Goal: Task Accomplishment & Management: Use online tool/utility

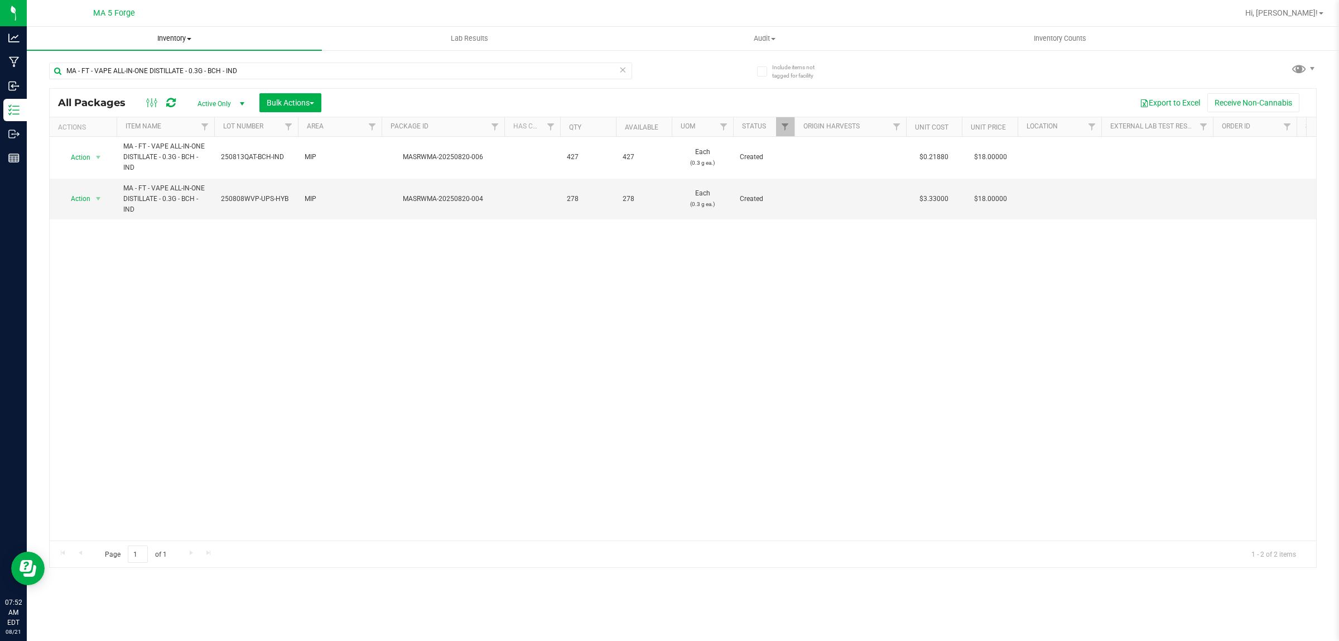
click at [185, 40] on span "Inventory" at bounding box center [174, 38] width 295 height 10
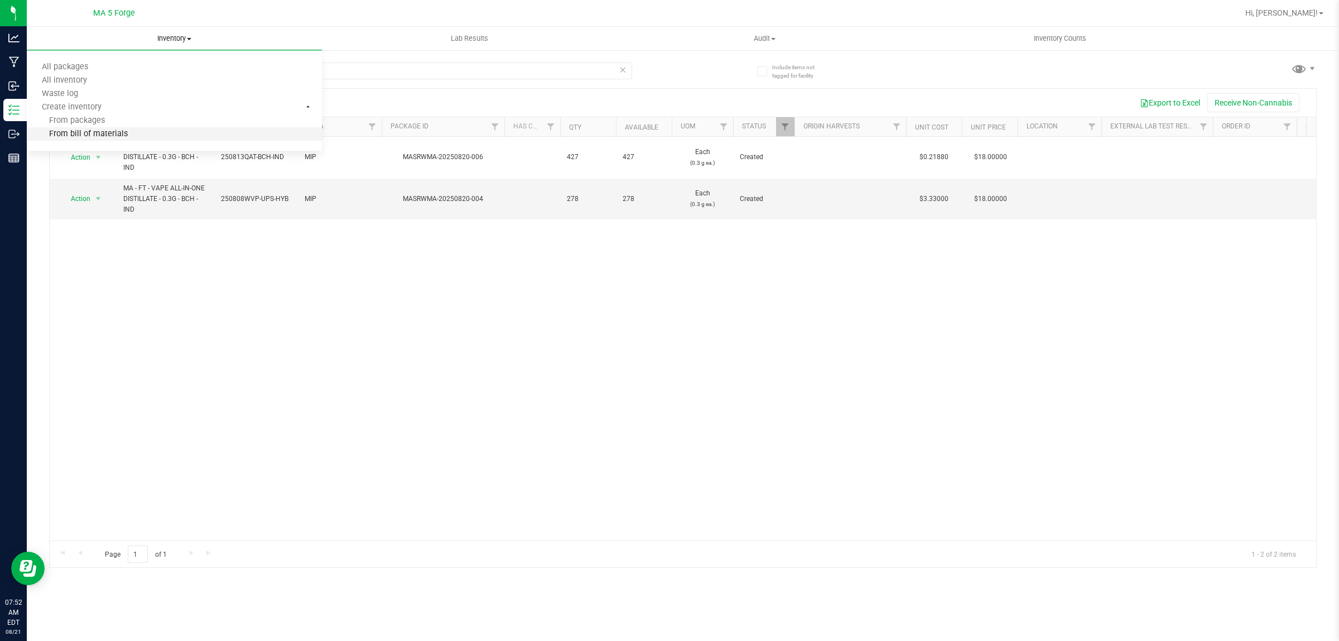
click at [104, 128] on li "From bill of materials" at bounding box center [174, 134] width 295 height 13
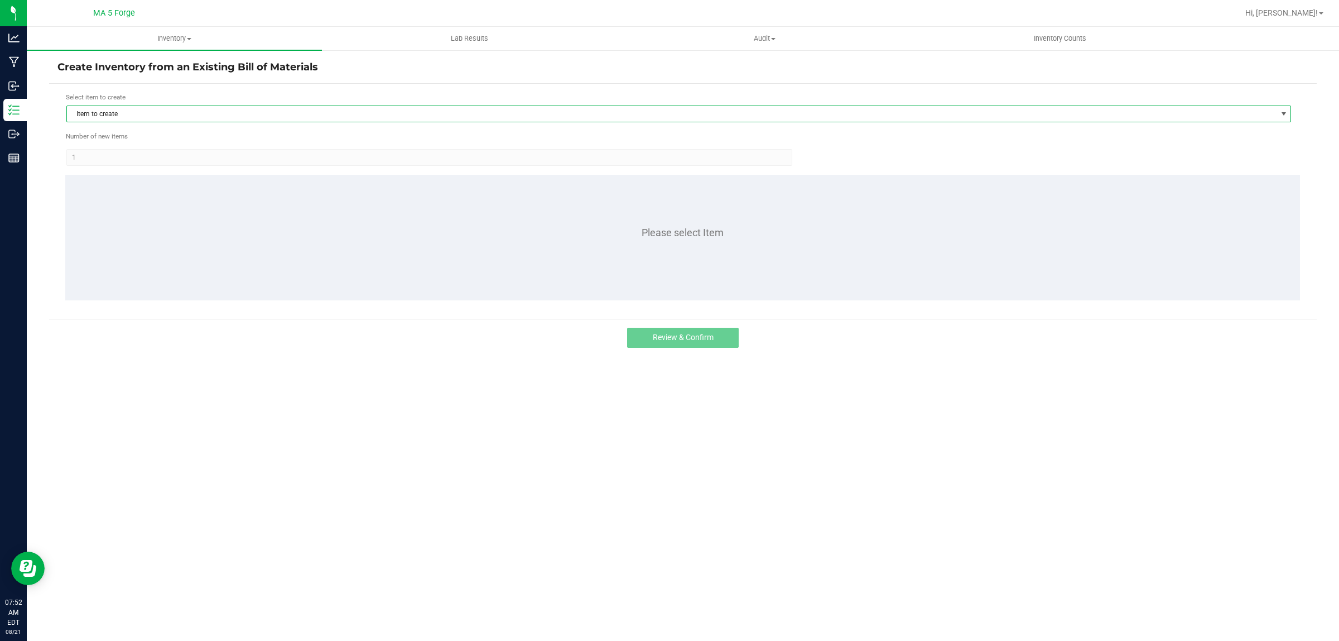
click at [129, 114] on span "Item to create" at bounding box center [672, 114] width 1210 height 16
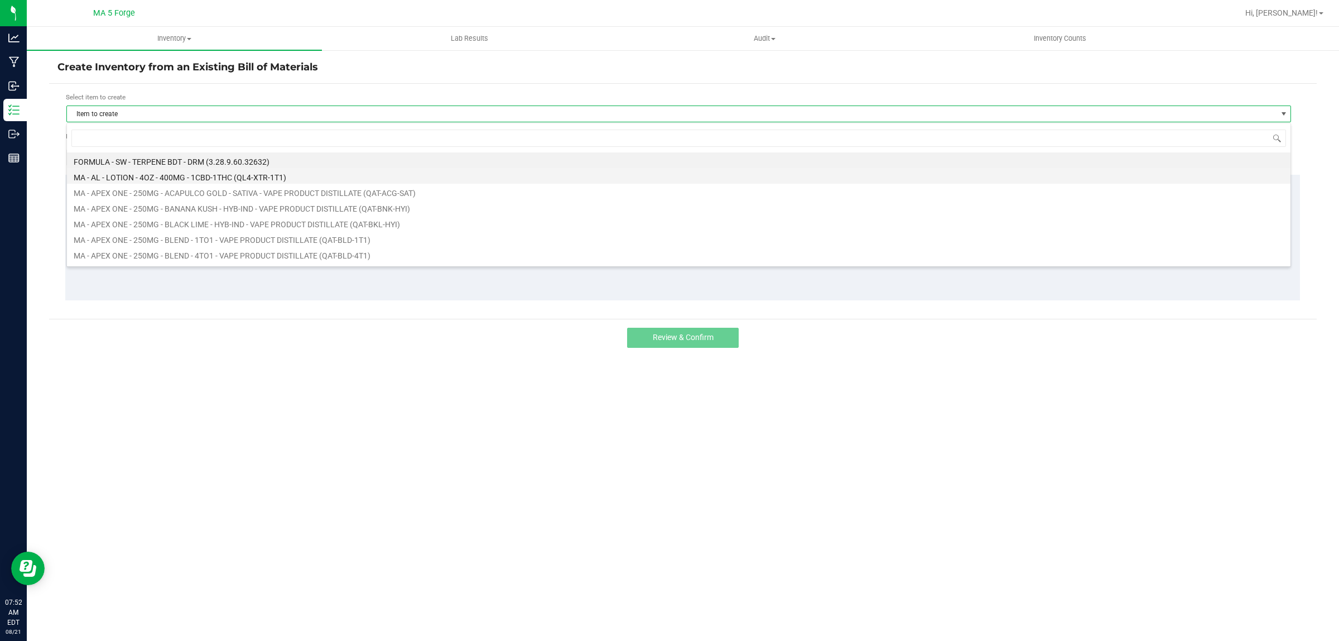
scroll to position [17, 1225]
click at [169, 134] on input at bounding box center [678, 137] width 1215 height 17
type input "FT-FW3-7UP-HYB"
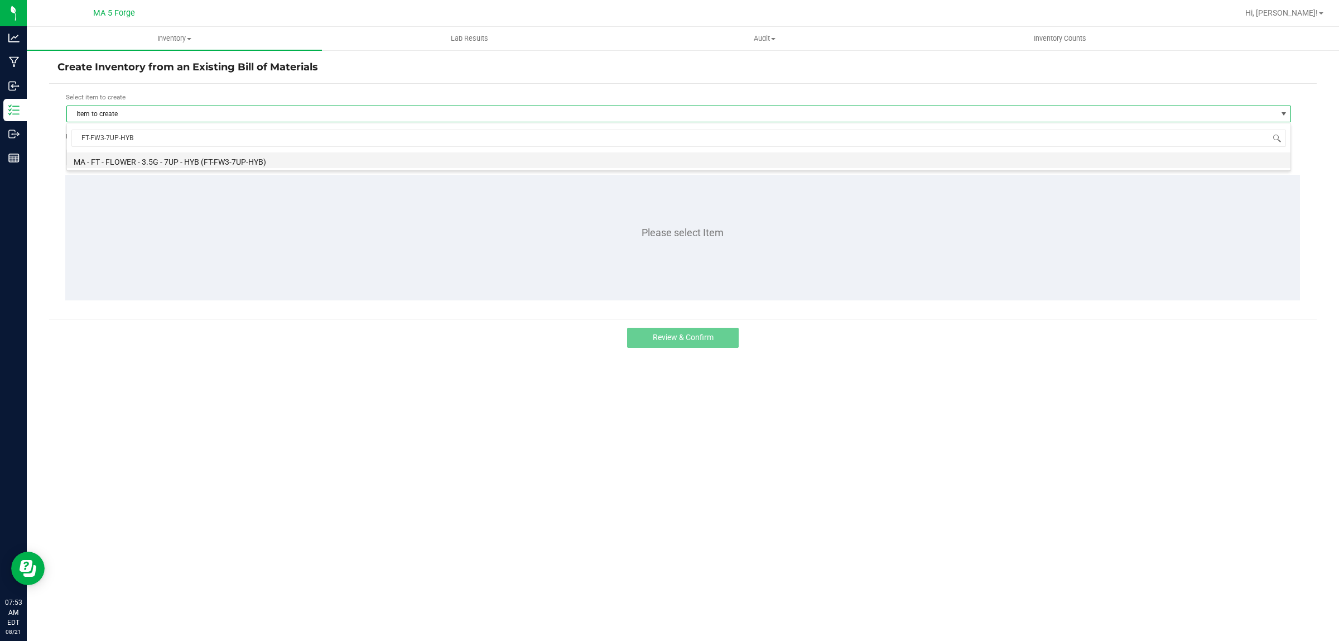
click at [183, 157] on li "MA - FT - FLOWER - 3.5G - 7UP - HYB (FT-FW3-7UP-HYB)" at bounding box center [679, 160] width 1224 height 16
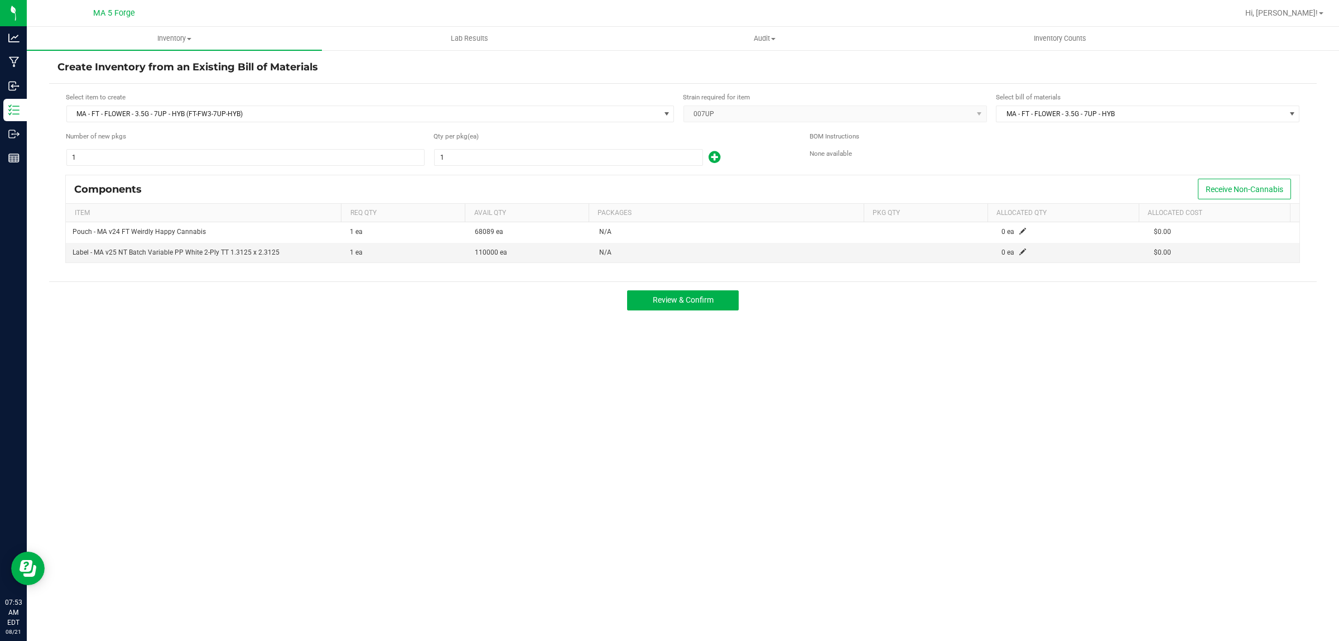
drag, startPoint x: 479, startPoint y: 140, endPoint x: 480, endPoint y: 147, distance: 7.3
click at [479, 140] on div "Qty per pkg (ea)" at bounding box center [613, 136] width 359 height 11
click at [468, 156] on input "1" at bounding box center [569, 158] width 268 height 16
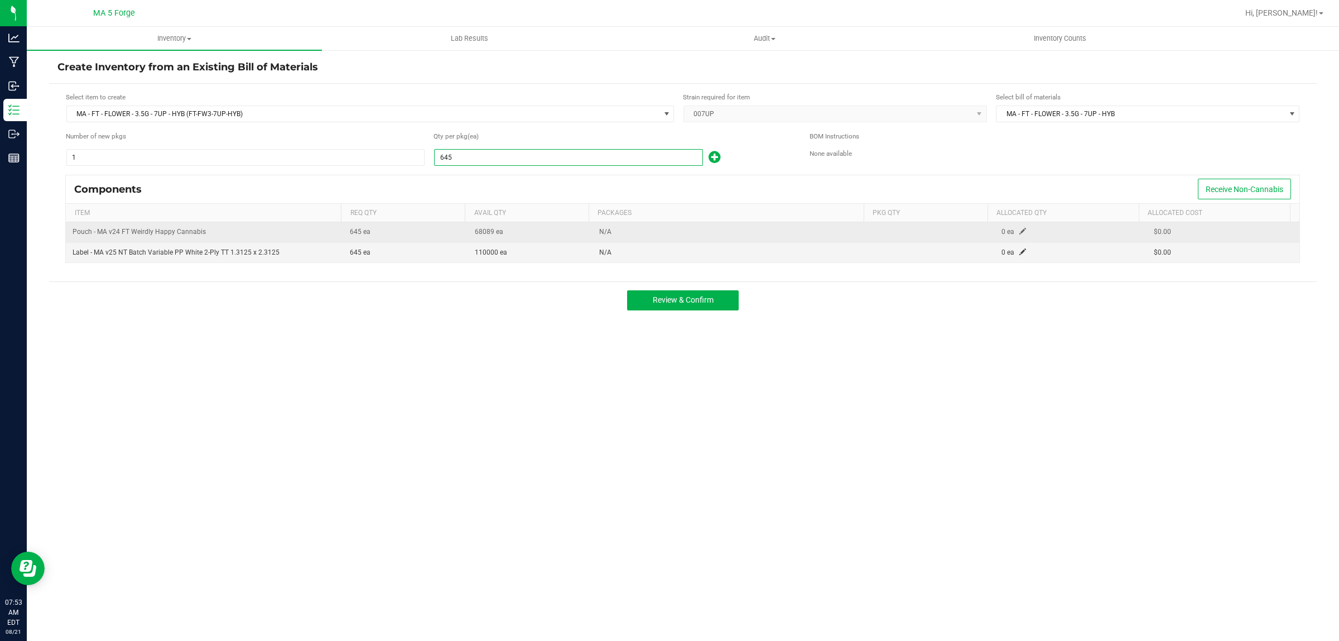
type input "645"
click at [1020, 234] on span at bounding box center [1023, 231] width 7 height 7
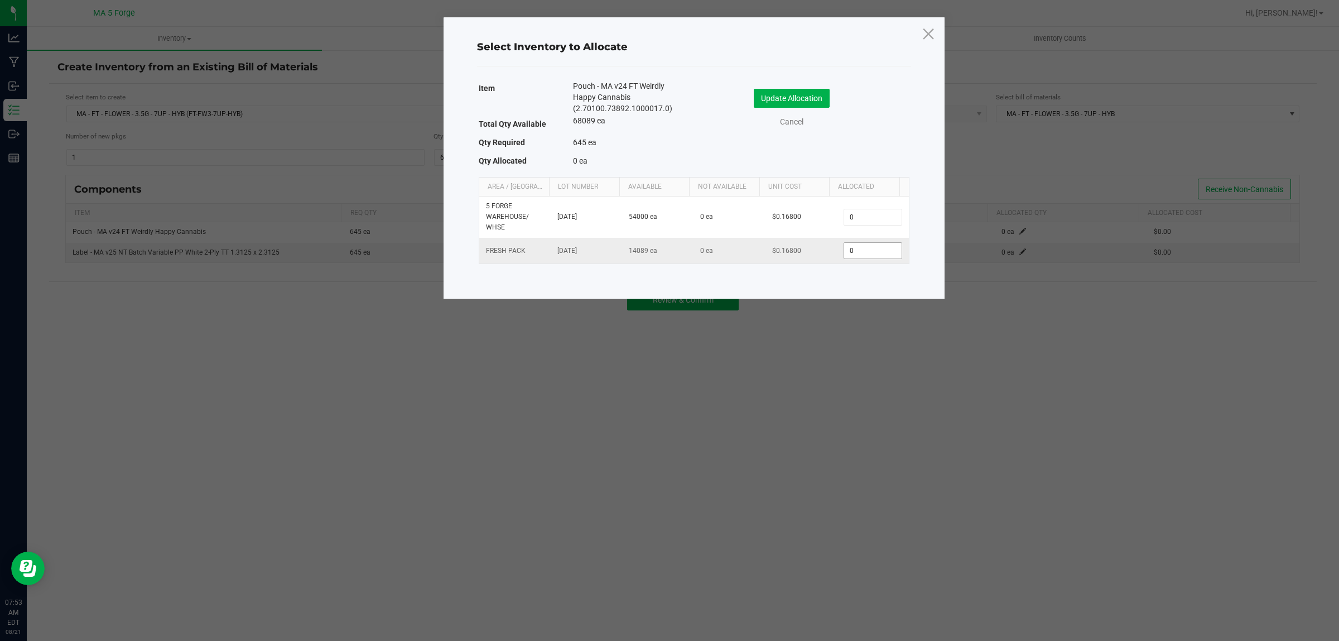
click at [869, 250] on input "0" at bounding box center [872, 251] width 57 height 16
type input "645"
click at [816, 95] on button "Update Allocation" at bounding box center [792, 98] width 76 height 19
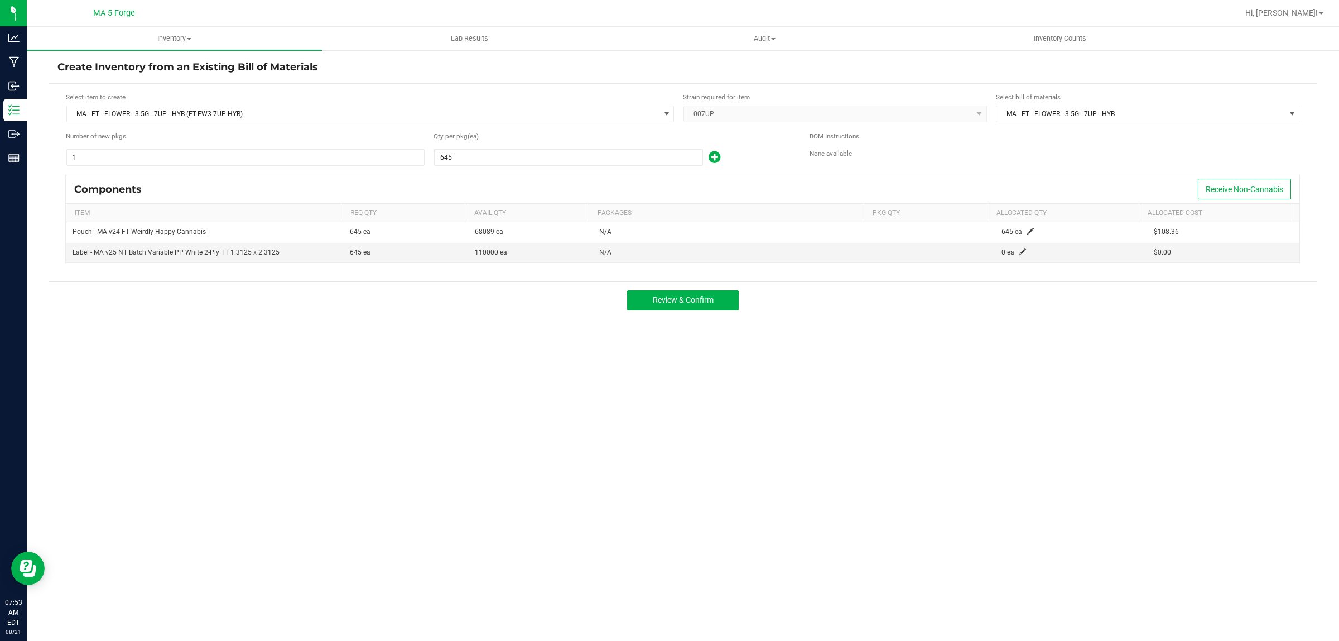
click at [715, 155] on icon at bounding box center [715, 157] width 12 height 14
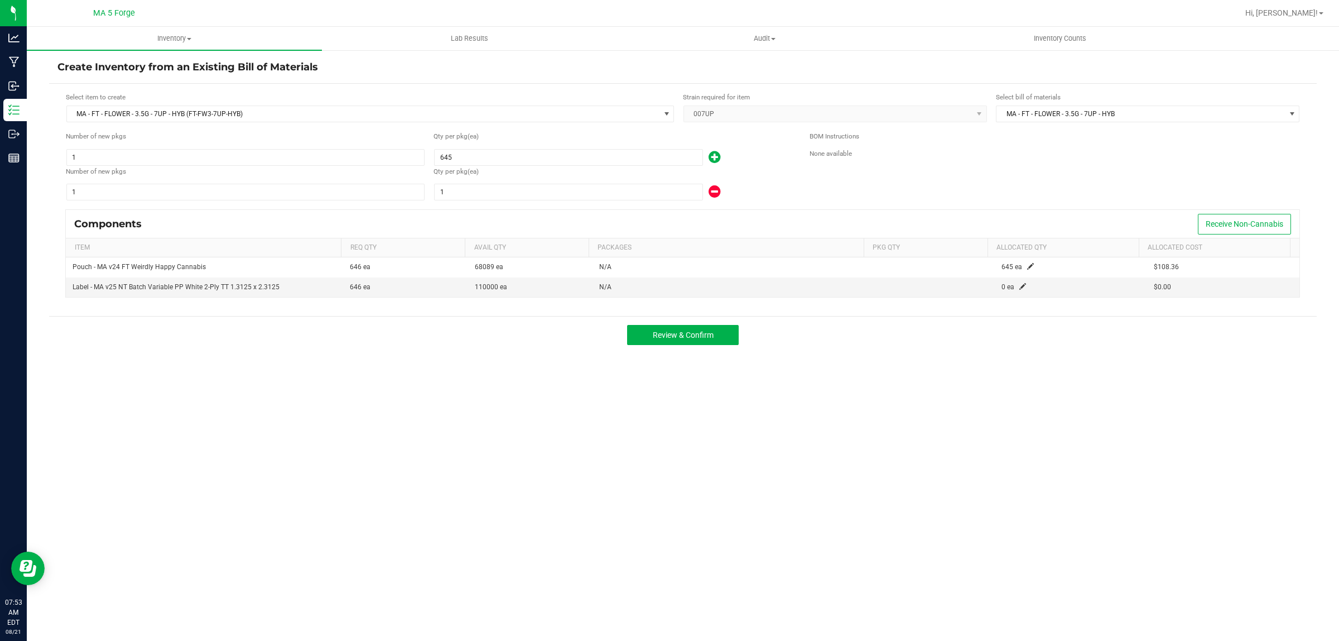
click at [713, 190] on icon at bounding box center [715, 192] width 12 height 14
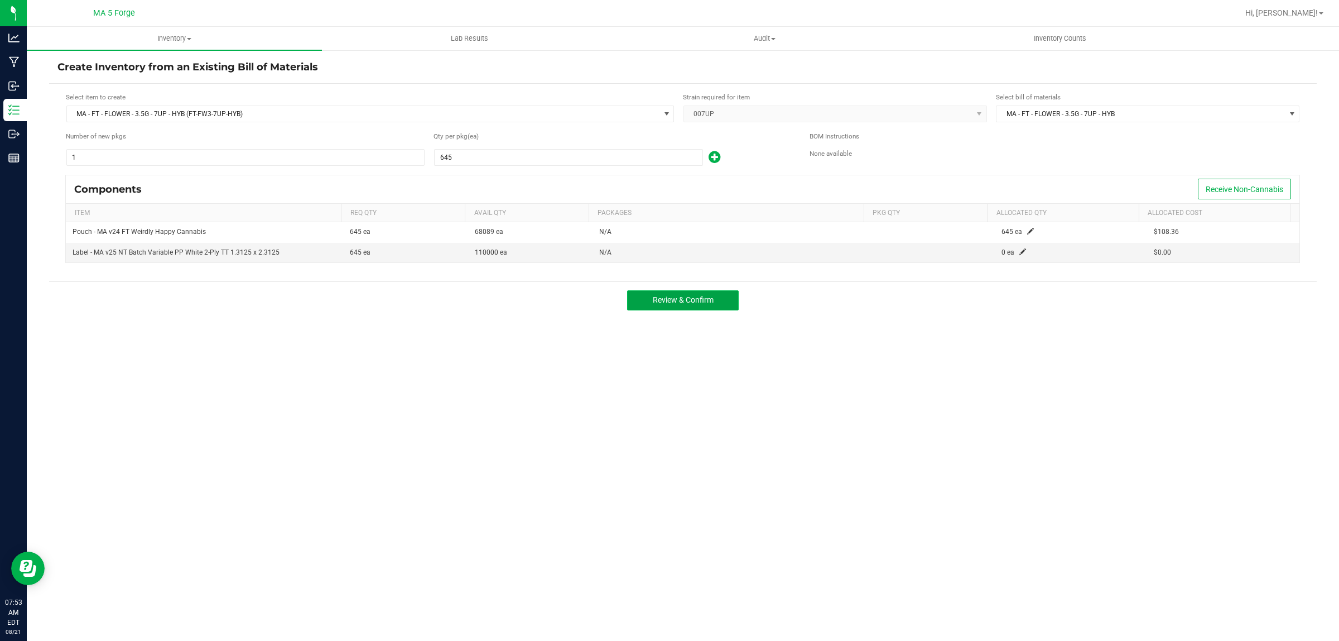
click at [687, 307] on button "Review & Confirm" at bounding box center [683, 300] width 112 height 20
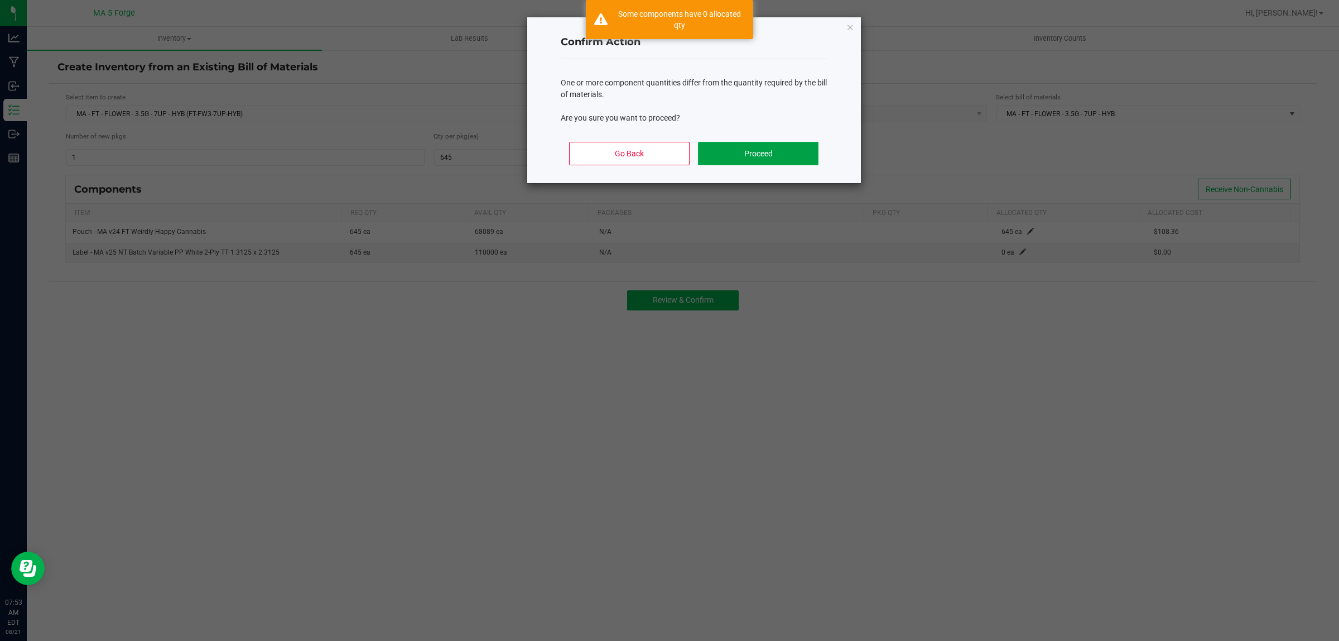
click at [765, 157] on button "Proceed" at bounding box center [758, 153] width 120 height 23
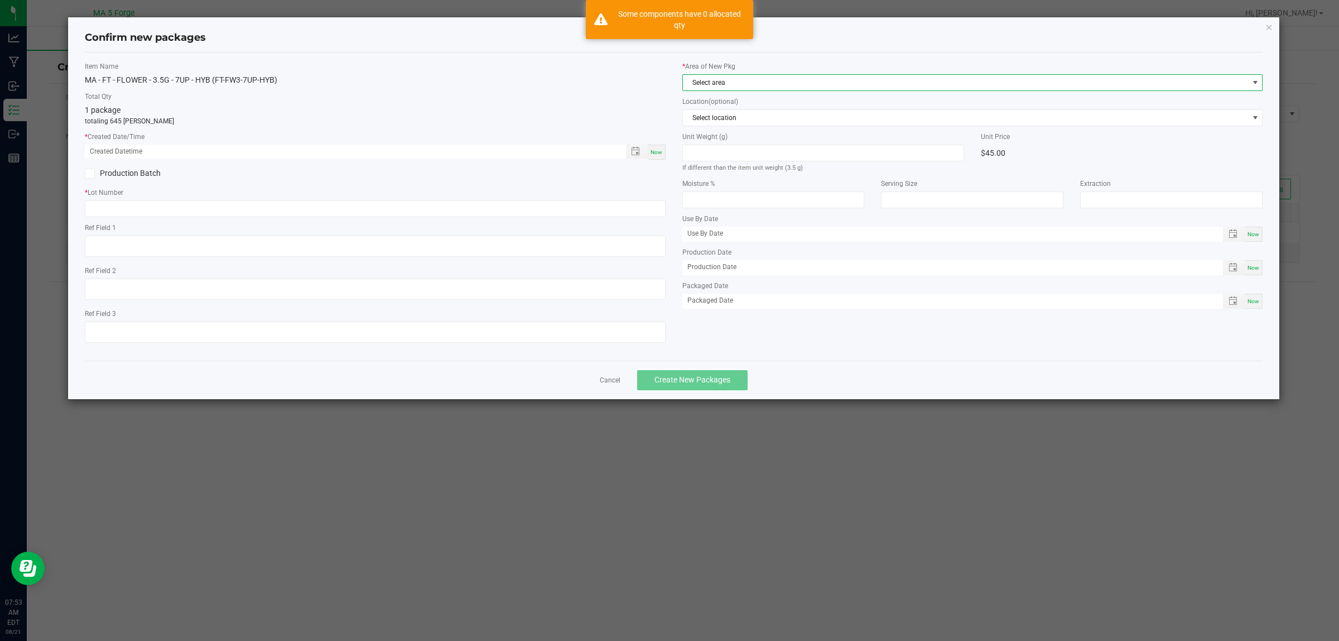
click at [776, 84] on span "Select area" at bounding box center [966, 83] width 566 height 16
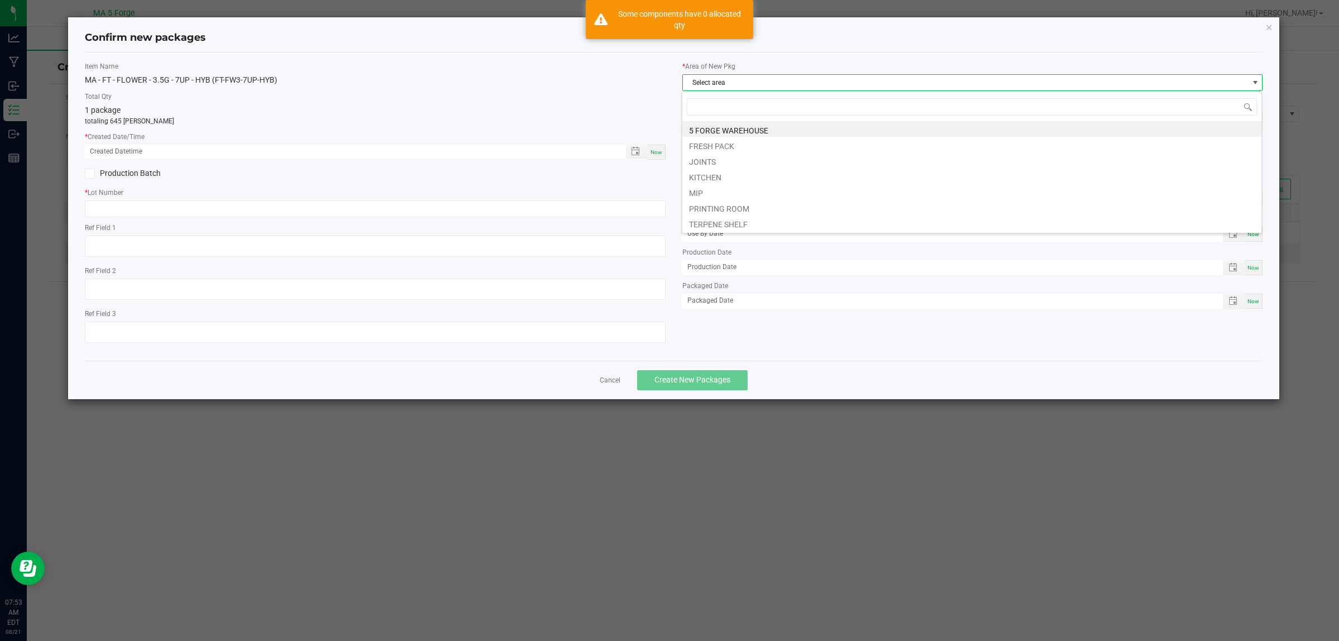
scroll to position [17, 581]
drag, startPoint x: 748, startPoint y: 141, endPoint x: 701, endPoint y: 146, distance: 47.1
click at [746, 141] on li "FRESH PACK" at bounding box center [971, 145] width 579 height 16
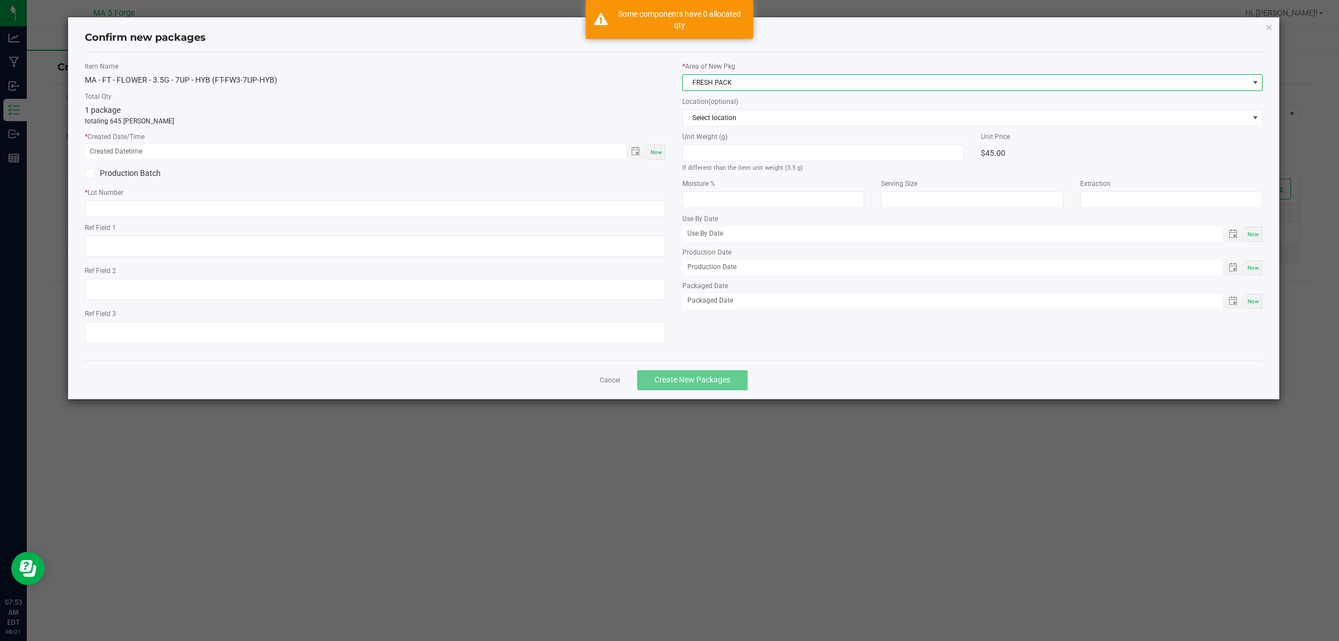
click at [656, 151] on span "Now" at bounding box center [657, 152] width 12 height 6
type input "[DATE] 07:53 AM"
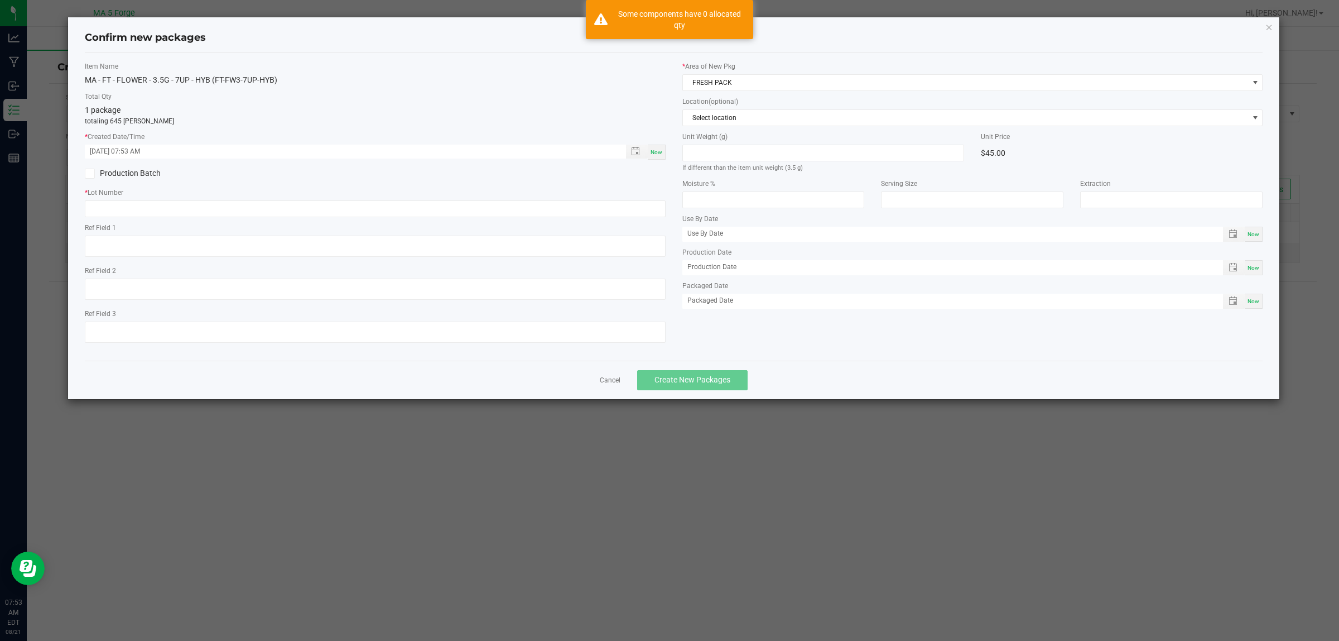
click at [142, 169] on label "Production Batch" at bounding box center [226, 173] width 282 height 12
click at [0, 0] on input "Production Batch" at bounding box center [0, 0] width 0 height 0
click at [275, 210] on input "text" at bounding box center [375, 208] width 581 height 17
paste input "7UP-250626-M2-A"
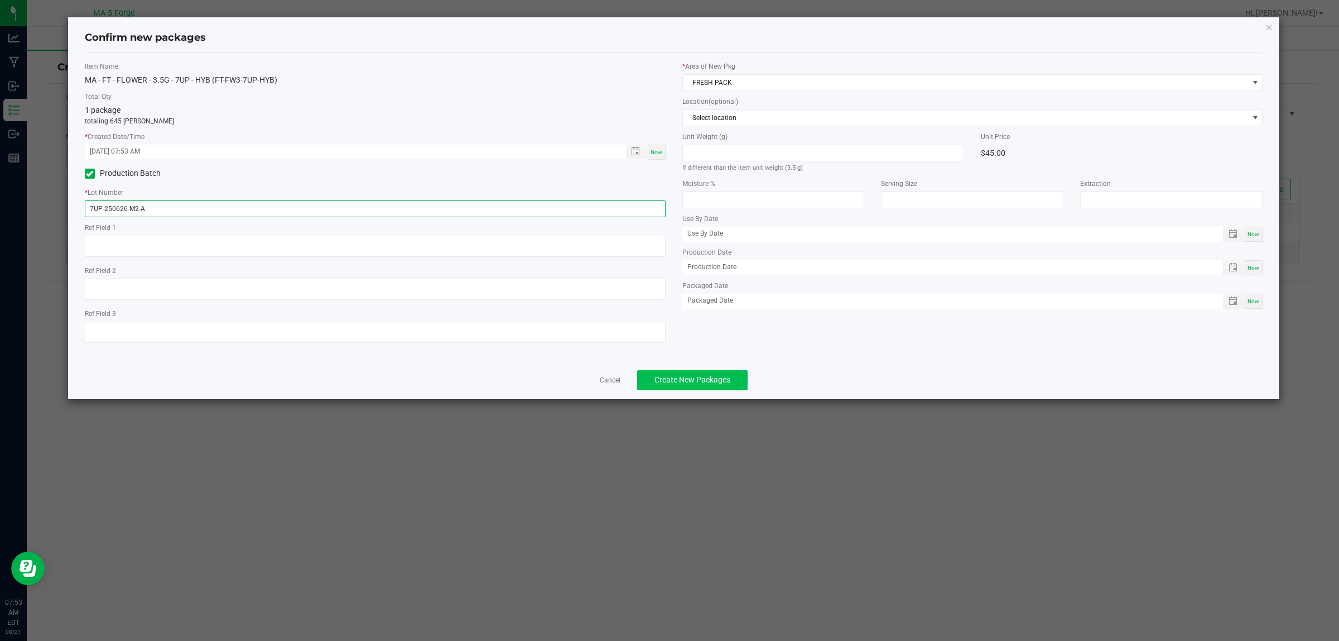
type input "7UP-250626-M2-A"
click at [720, 375] on span "Create New Packages" at bounding box center [693, 379] width 76 height 9
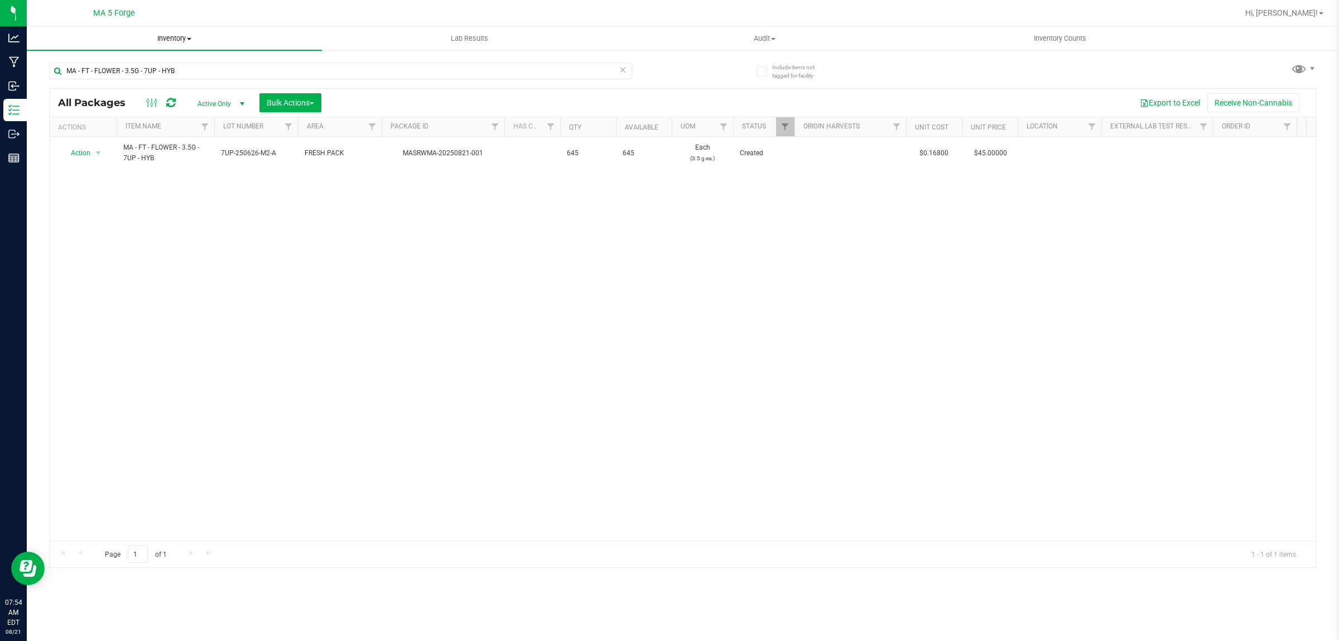
click at [169, 38] on span "Inventory" at bounding box center [174, 38] width 295 height 10
click at [119, 136] on span "From bill of materials" at bounding box center [77, 133] width 101 height 9
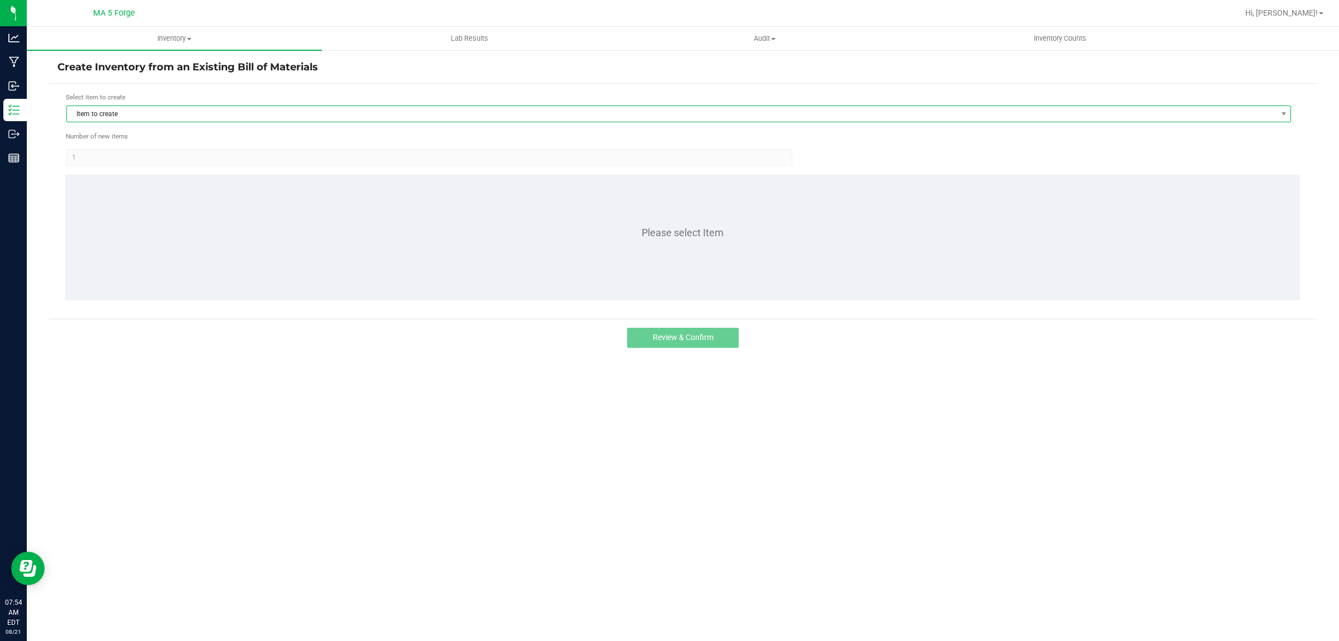
click at [223, 113] on span "Item to create" at bounding box center [672, 114] width 1210 height 16
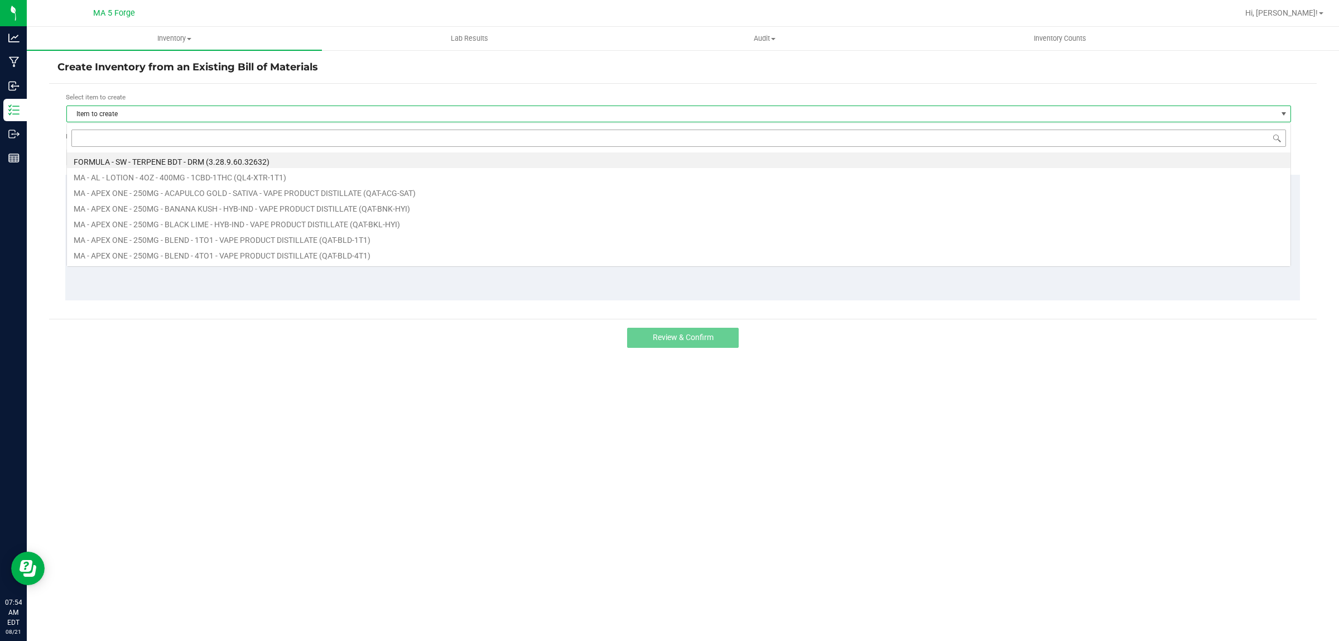
scroll to position [17, 1225]
click at [174, 138] on input at bounding box center [678, 137] width 1215 height 17
type input "FT-FW3-GRZ-HYB"
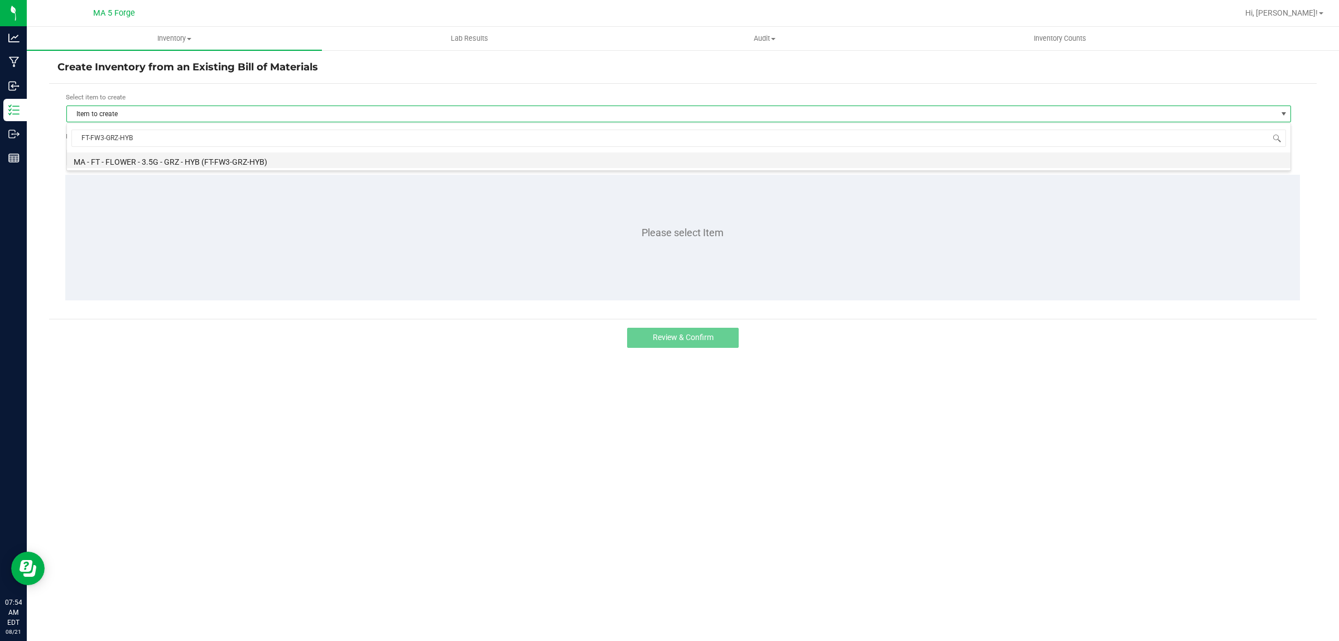
click at [219, 159] on li "MA - FT - FLOWER - 3.5G - GRZ - HYB (FT-FW3-GRZ-HYB)" at bounding box center [679, 160] width 1224 height 16
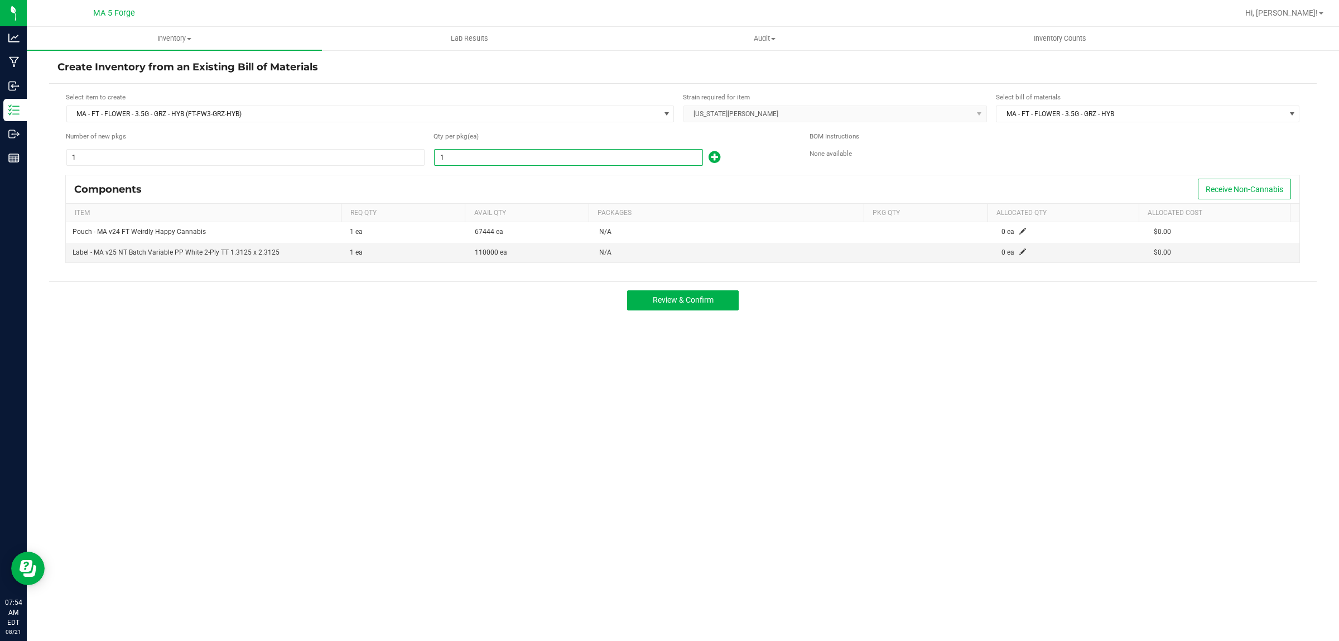
click at [586, 164] on input "1" at bounding box center [569, 158] width 268 height 16
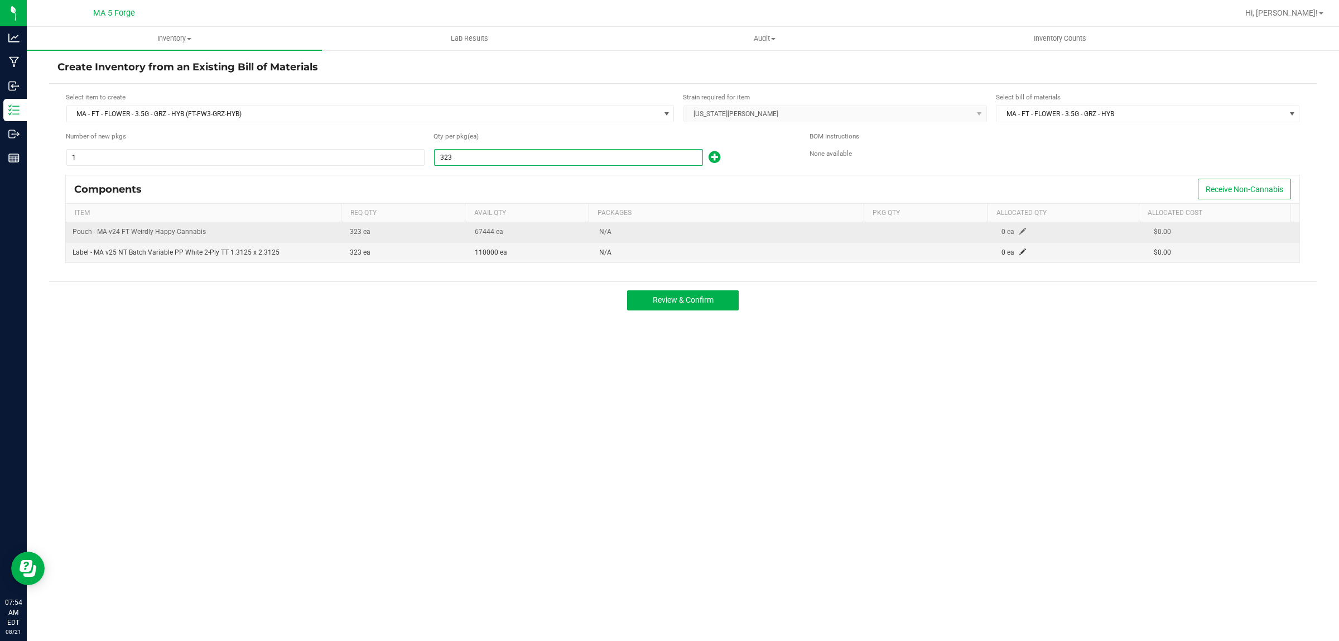
type input "323"
click at [1020, 232] on span at bounding box center [1023, 231] width 7 height 7
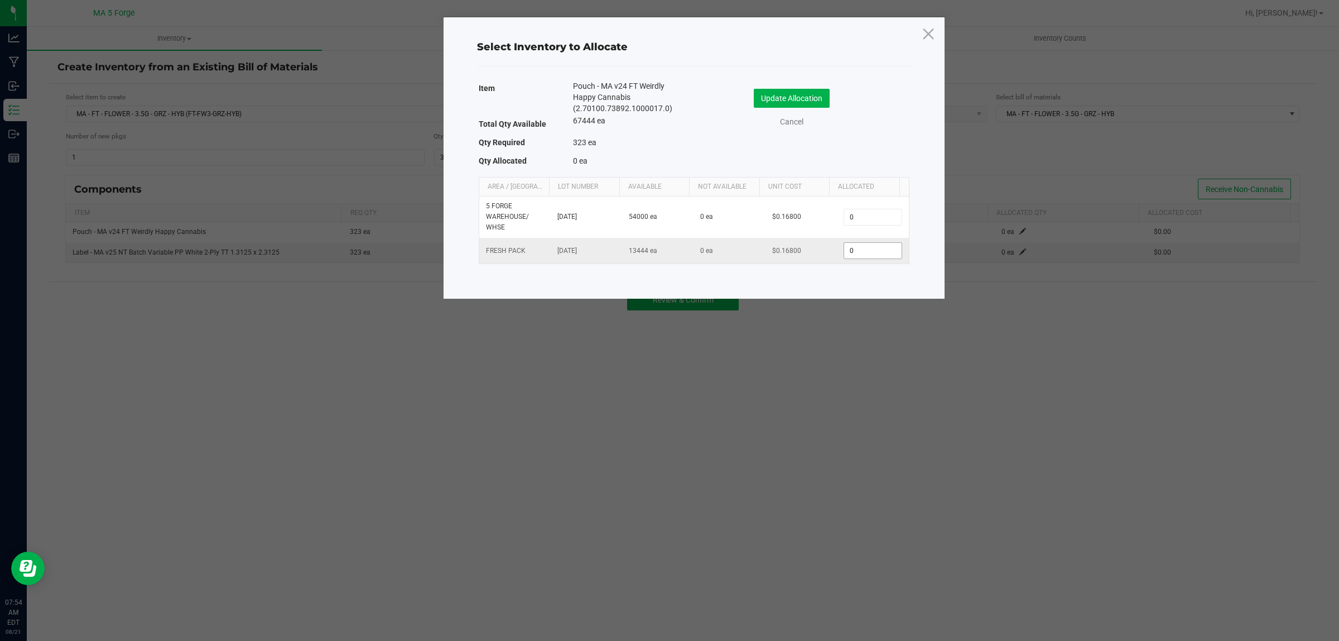
click at [849, 258] on input "0" at bounding box center [872, 251] width 57 height 16
type input "323"
click at [818, 98] on button "Update Allocation" at bounding box center [792, 98] width 76 height 19
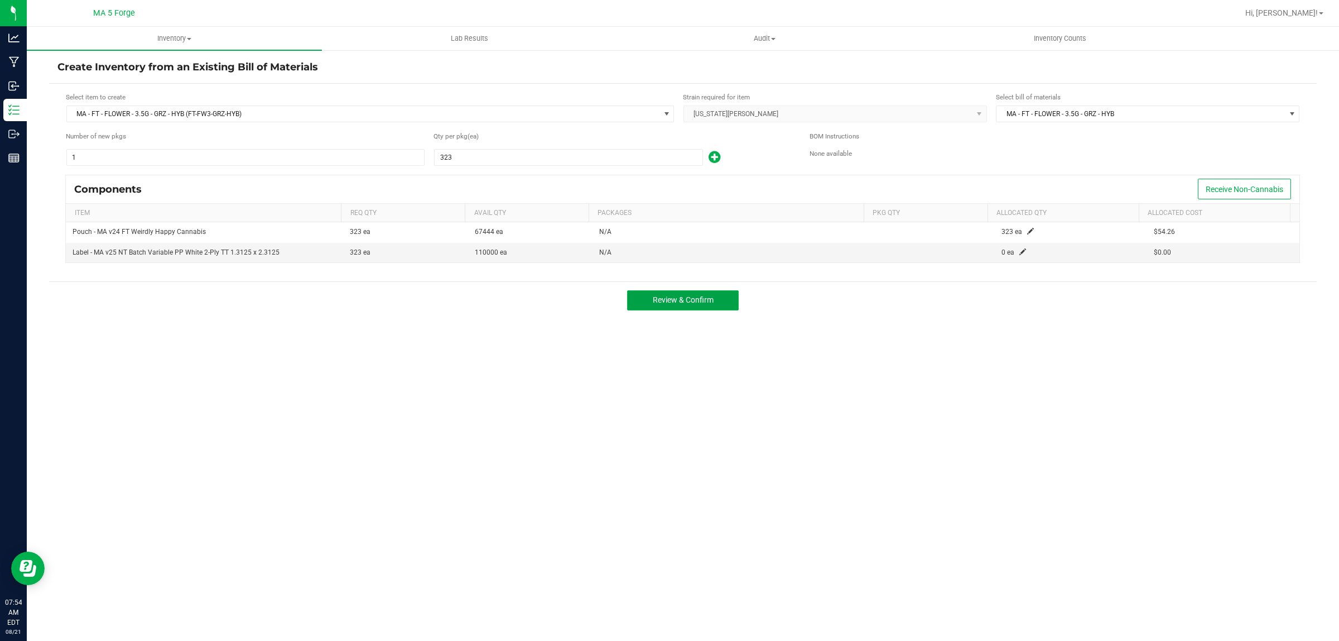
click at [699, 301] on span "Review & Confirm" at bounding box center [683, 299] width 61 height 9
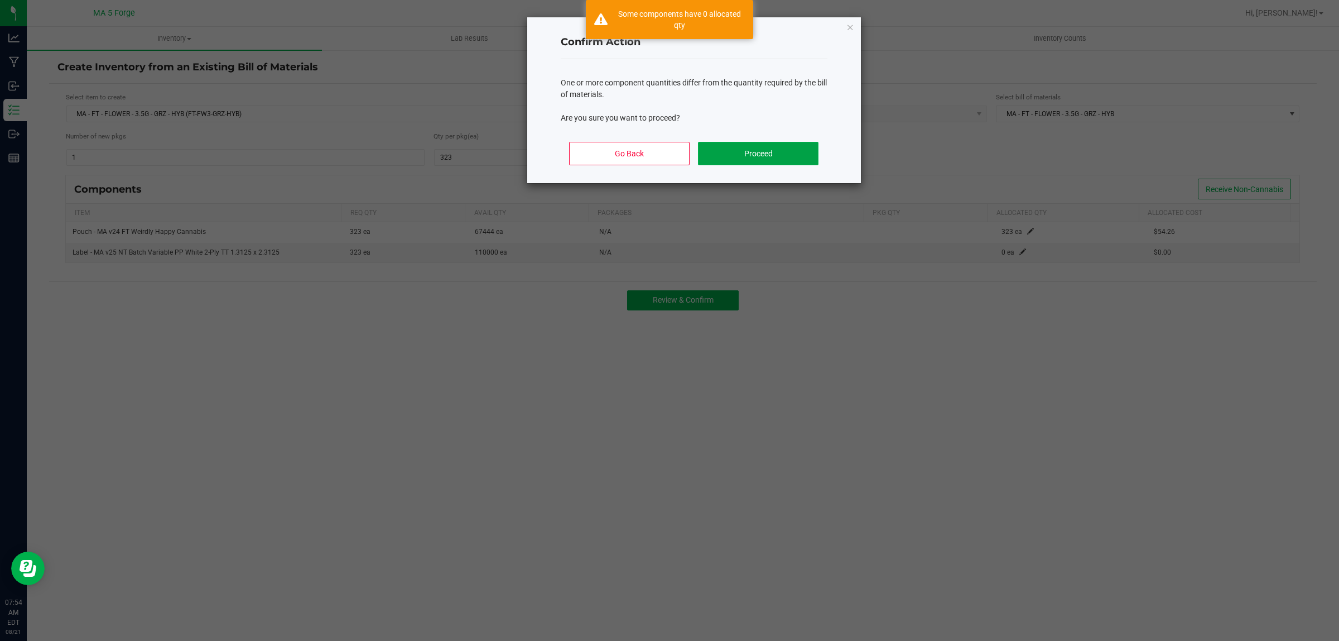
click at [804, 155] on button "Proceed" at bounding box center [758, 153] width 120 height 23
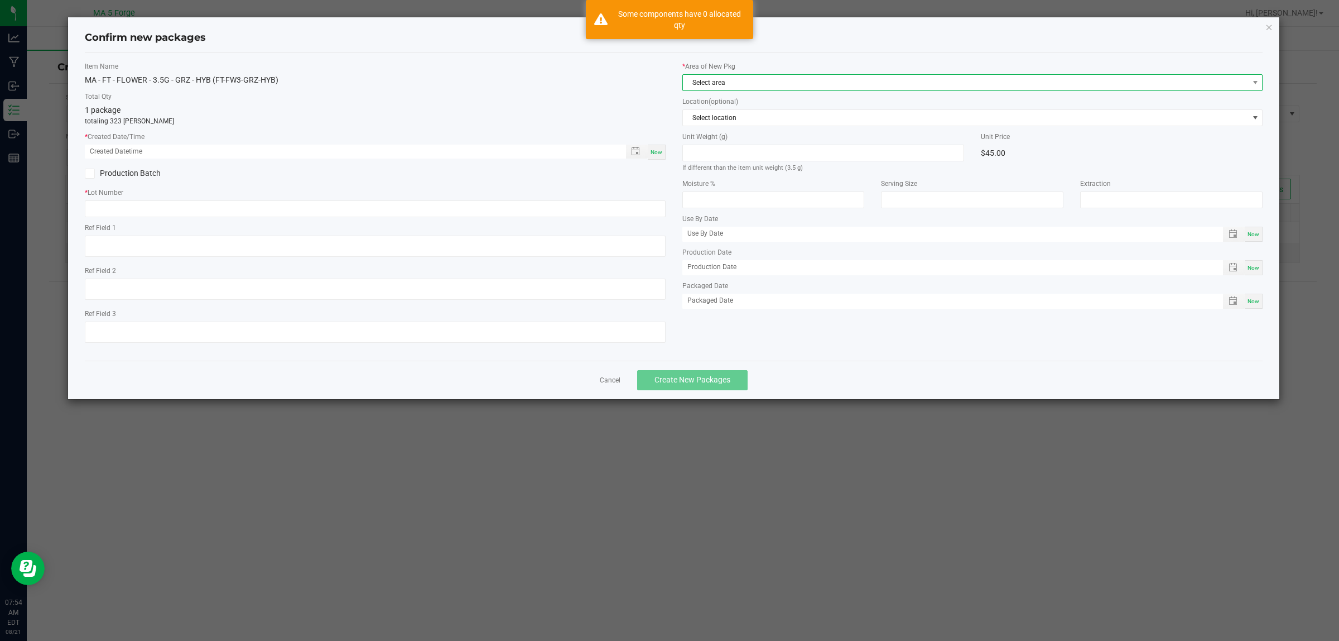
click at [732, 80] on span "Select area" at bounding box center [966, 83] width 566 height 16
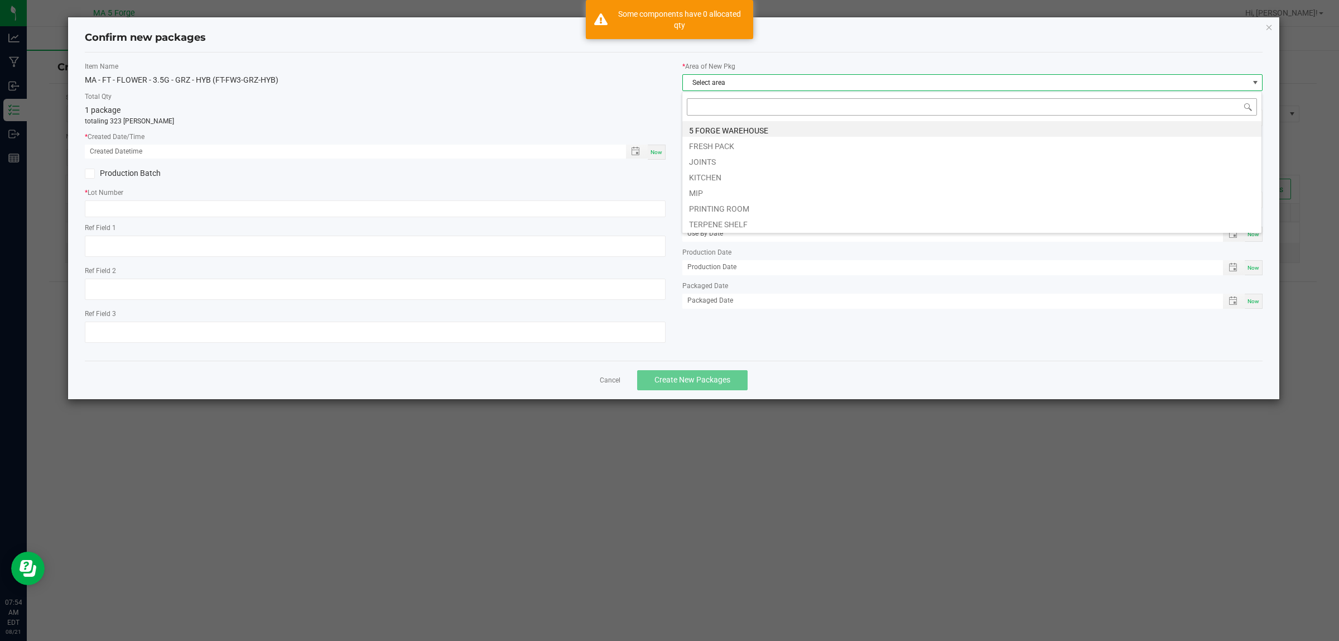
scroll to position [17, 581]
click at [710, 149] on li "FRESH PACK" at bounding box center [971, 145] width 579 height 16
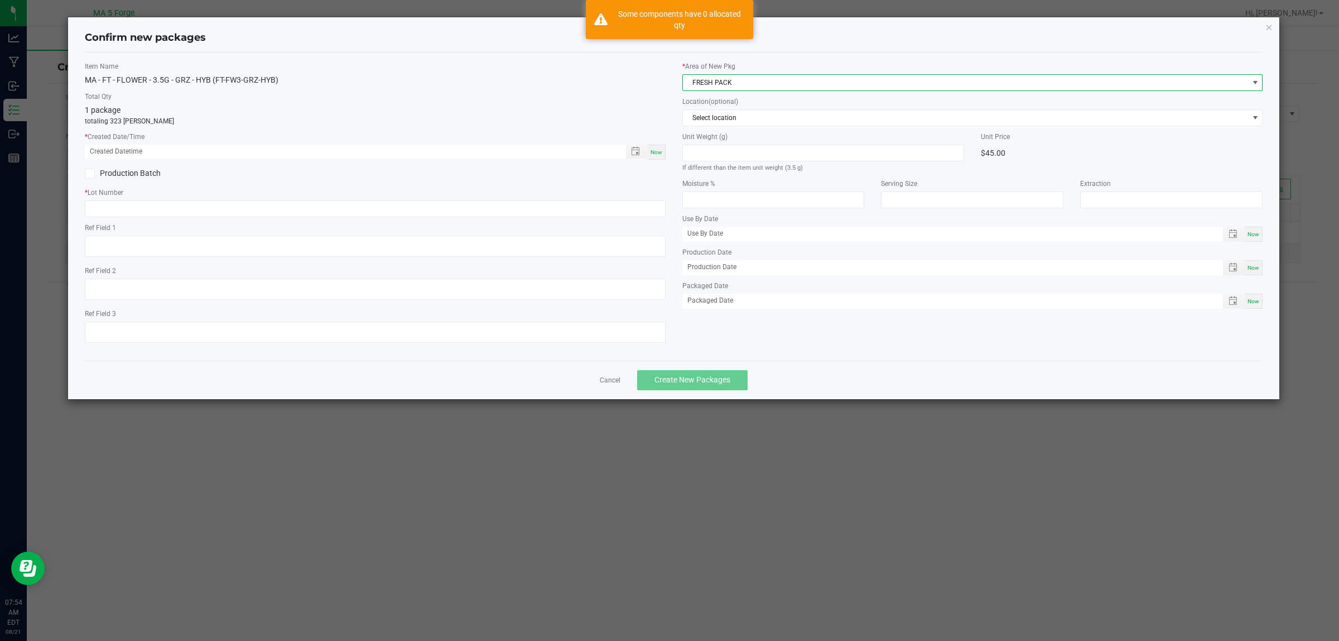
click at [660, 153] on span "Now" at bounding box center [657, 152] width 12 height 6
type input "[DATE] 07:54 AM"
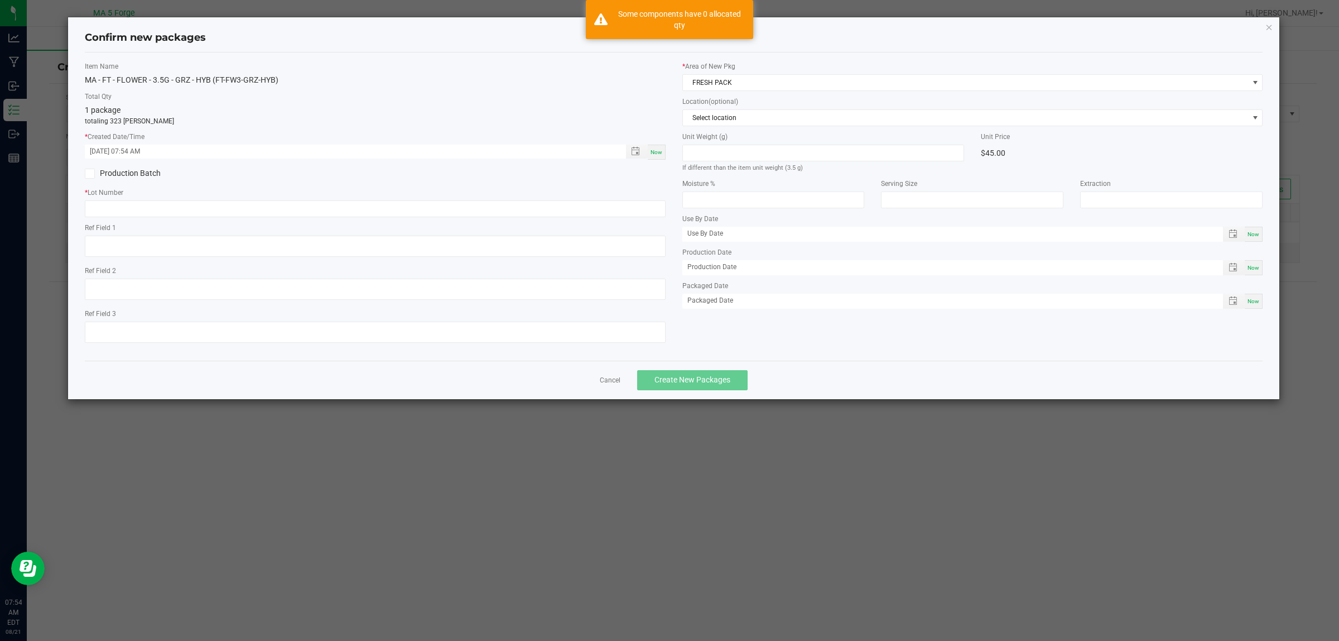
click at [121, 169] on label "Production Batch" at bounding box center [226, 173] width 282 height 12
click at [0, 0] on input "Production Batch" at bounding box center [0, 0] width 0 height 0
click at [191, 205] on input "text" at bounding box center [375, 208] width 581 height 17
paste input "GRZ-250626-M2-F"
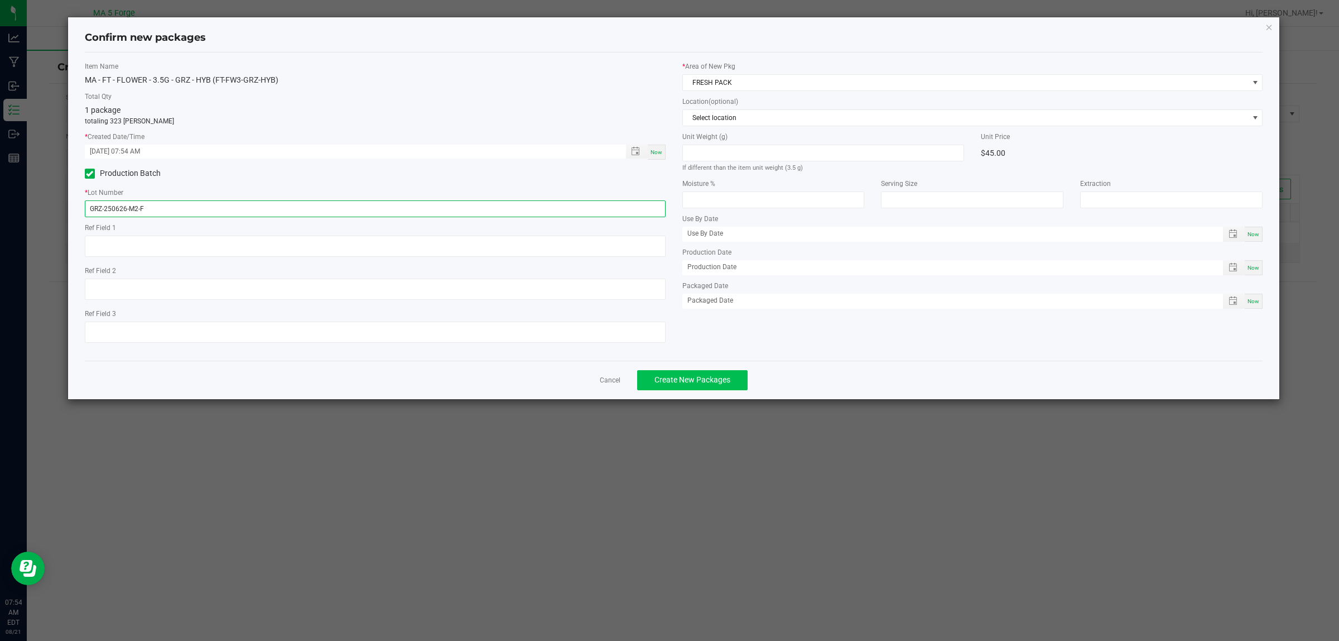
type input "GRZ-250626-M2-F"
click at [710, 375] on span "Create New Packages" at bounding box center [693, 379] width 76 height 9
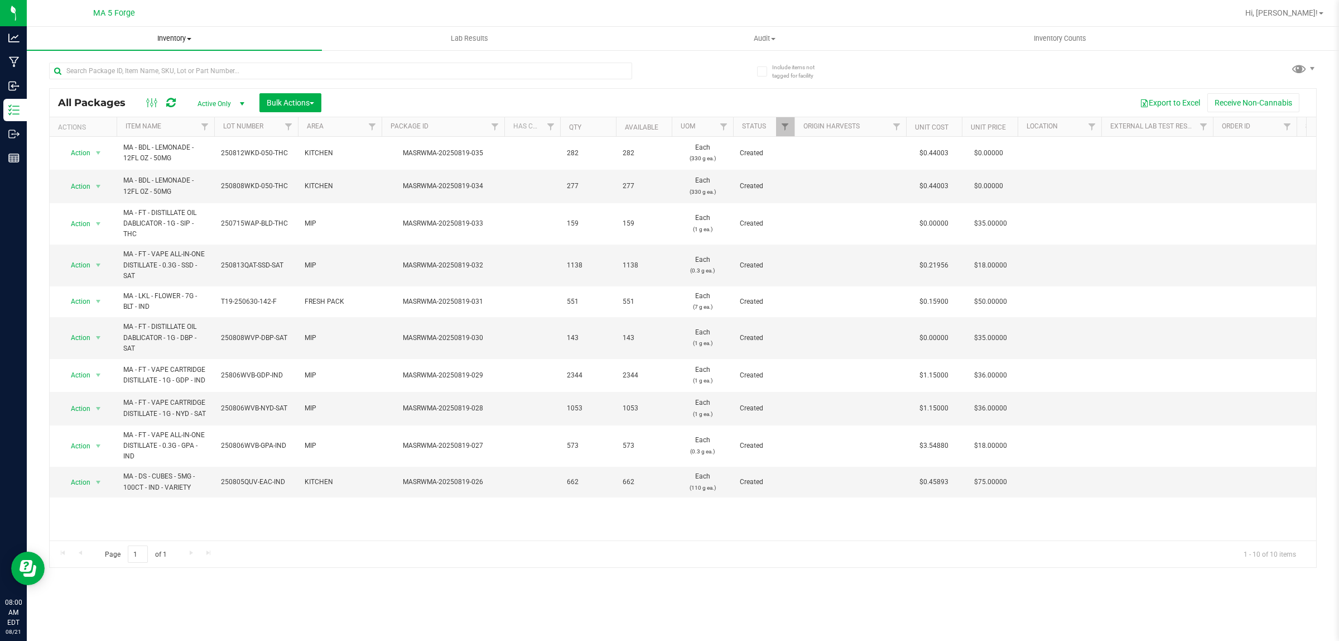
click at [176, 41] on span "Inventory" at bounding box center [174, 38] width 295 height 10
click at [121, 134] on span "From bill of materials" at bounding box center [77, 133] width 101 height 9
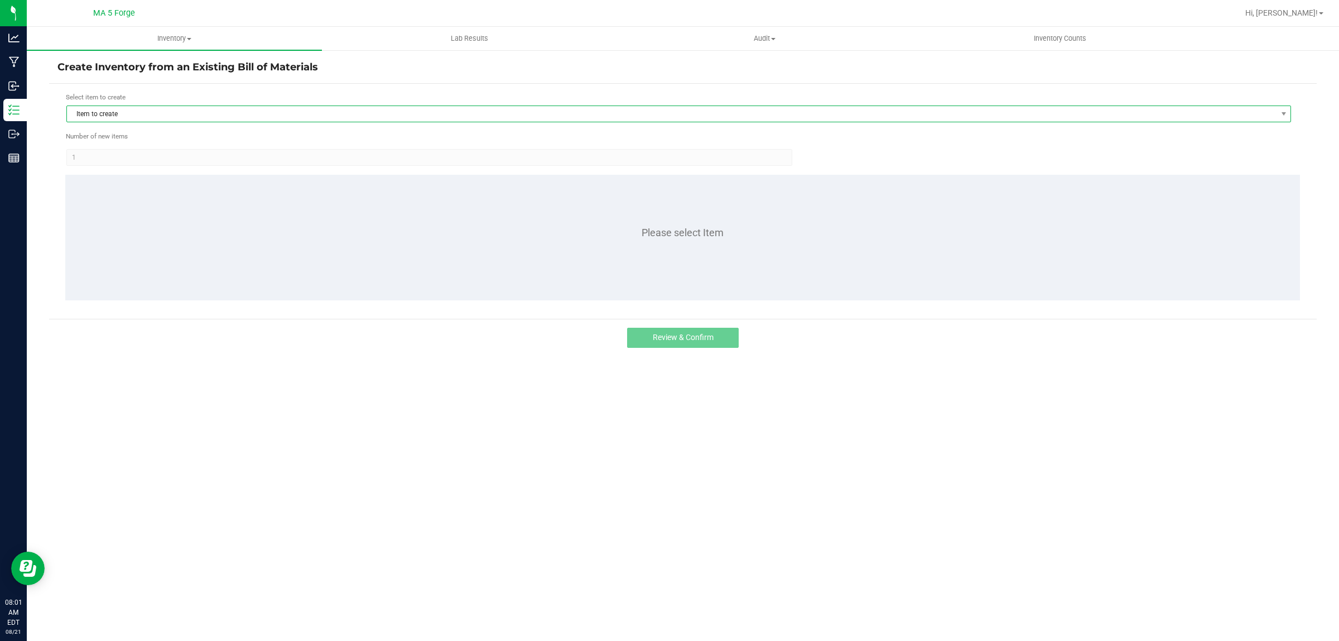
click at [302, 108] on span "Item to create" at bounding box center [672, 114] width 1210 height 16
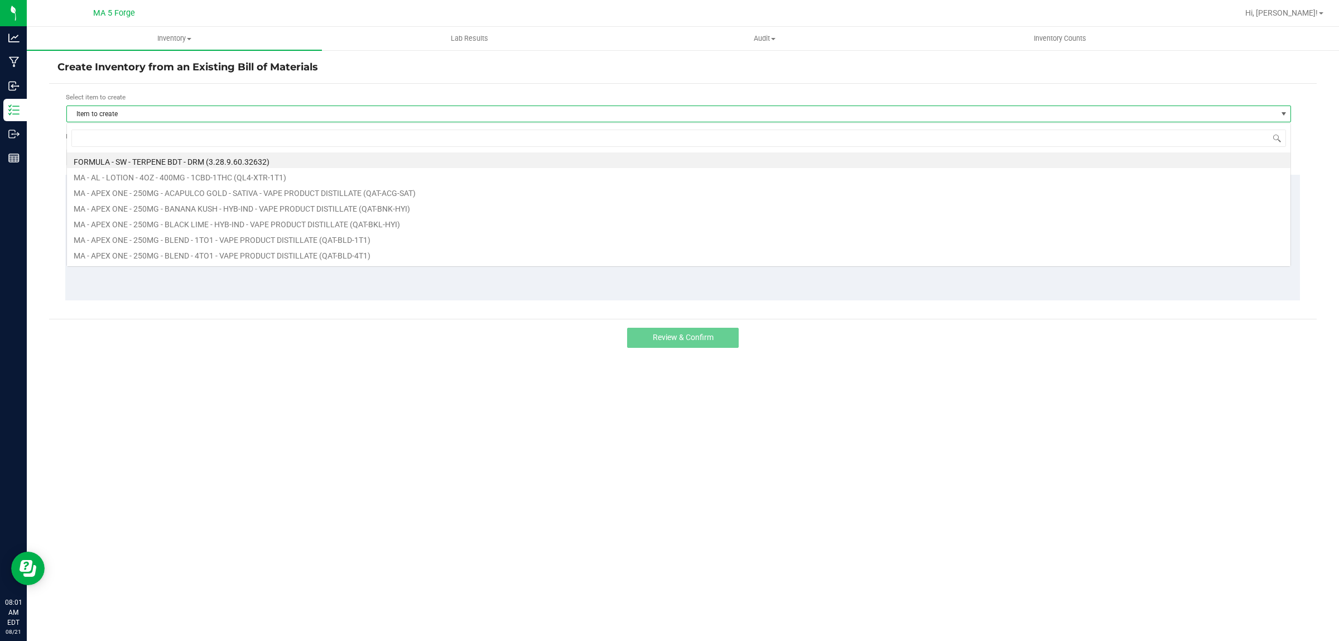
scroll to position [17, 1225]
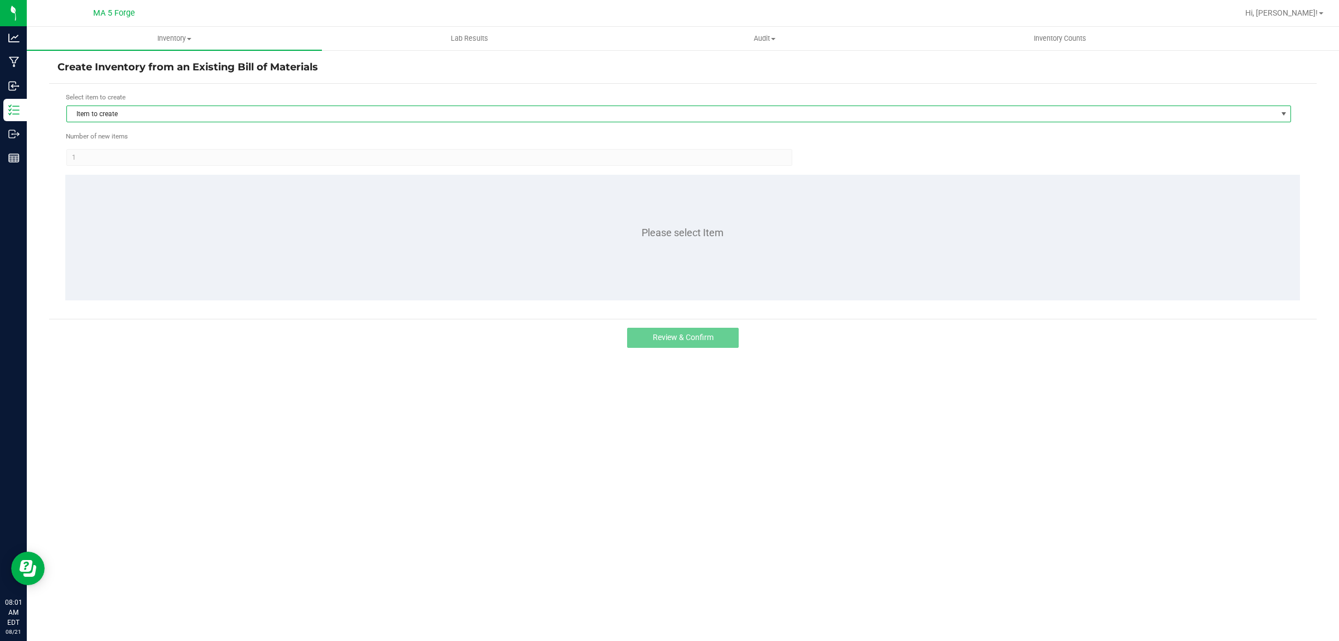
click at [140, 112] on span "Item to create" at bounding box center [672, 114] width 1210 height 16
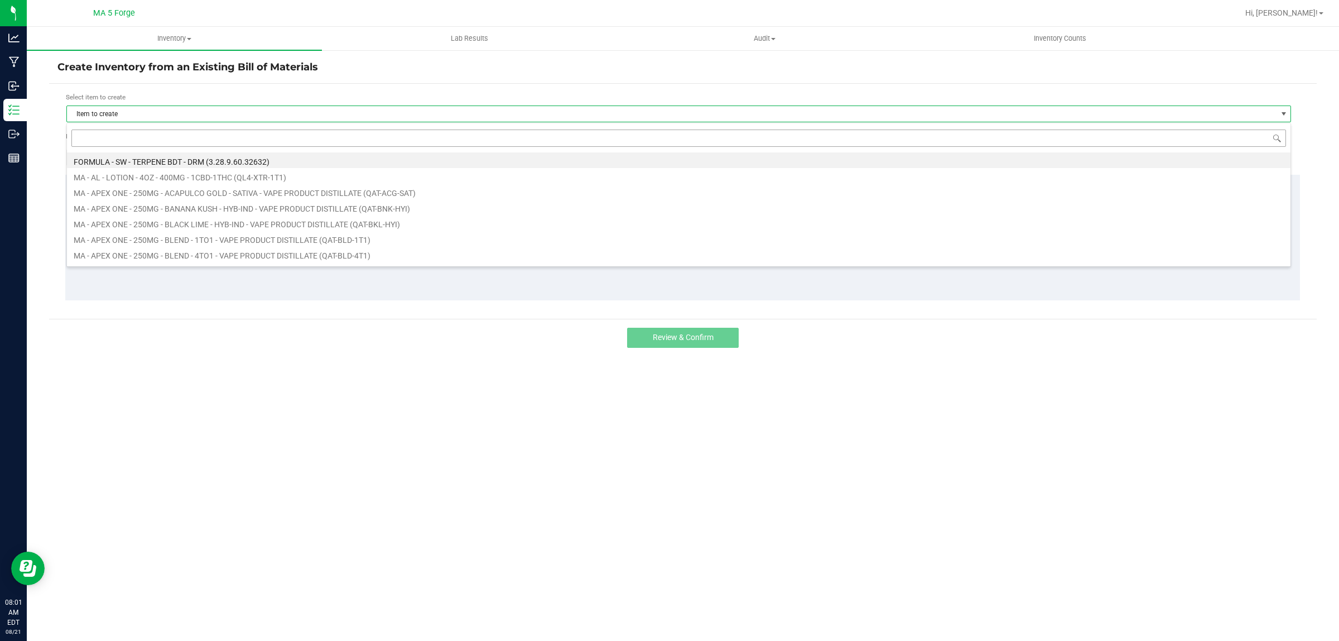
click at [143, 137] on input at bounding box center [678, 137] width 1215 height 17
type input "FT-QAA-GTH-SAT"
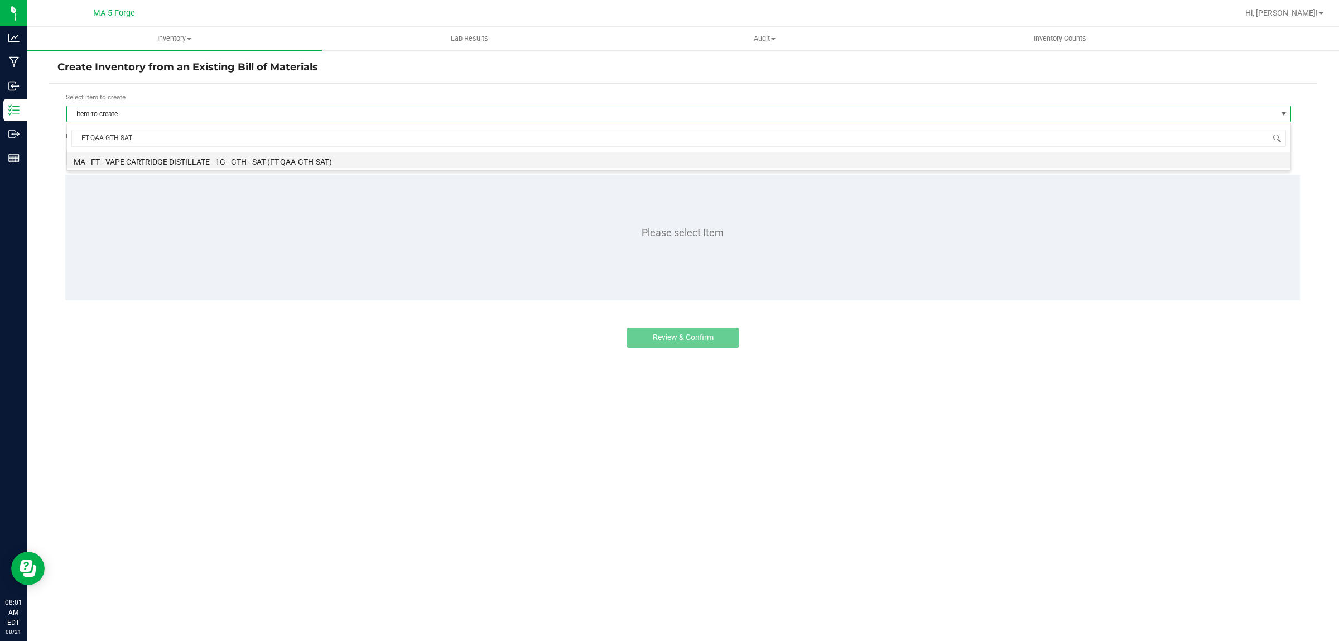
click at [238, 160] on li "MA - FT - VAPE CARTRIDGE DISTILLATE - 1G - GTH - SAT (FT-QAA-GTH-SAT)" at bounding box center [679, 160] width 1224 height 16
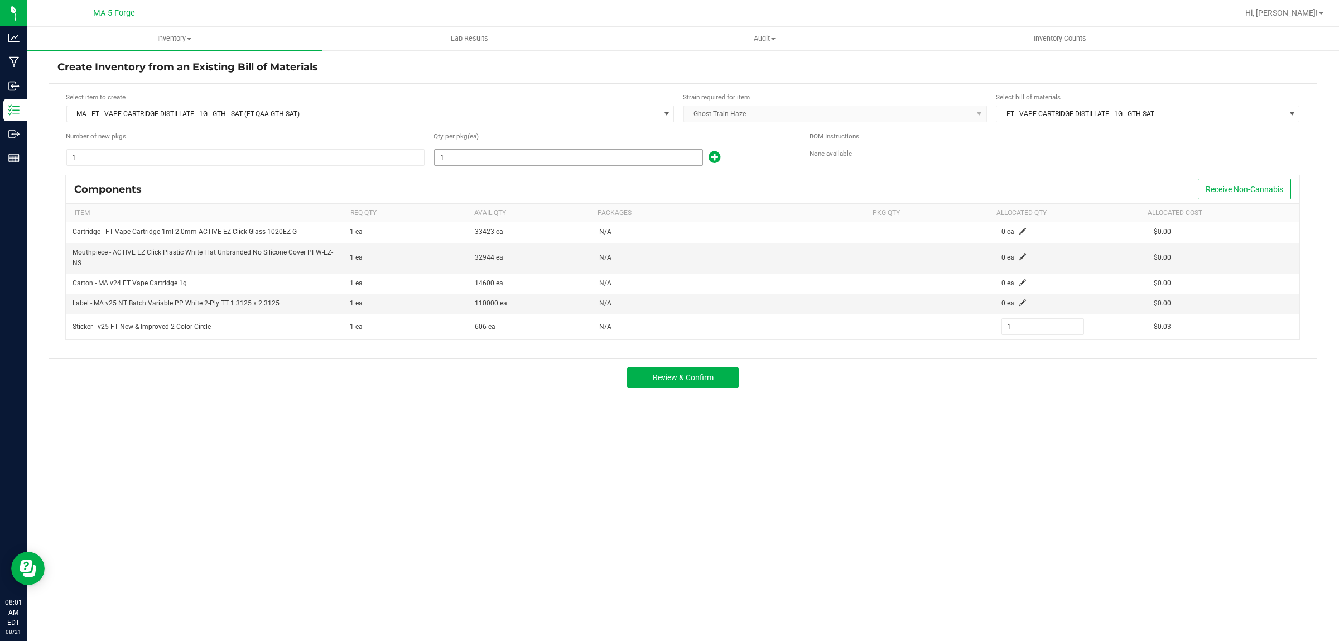
click at [456, 156] on input "1" at bounding box center [569, 158] width 268 height 16
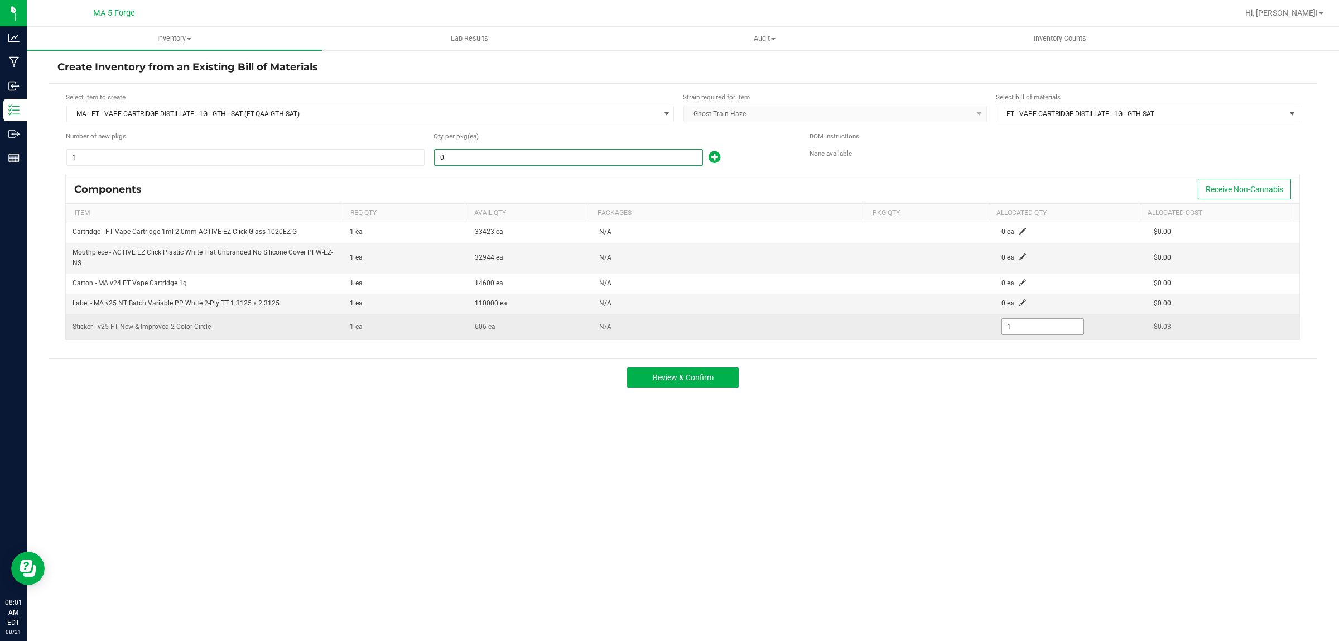
type input "0"
click at [1028, 328] on input "1" at bounding box center [1043, 327] width 82 height 16
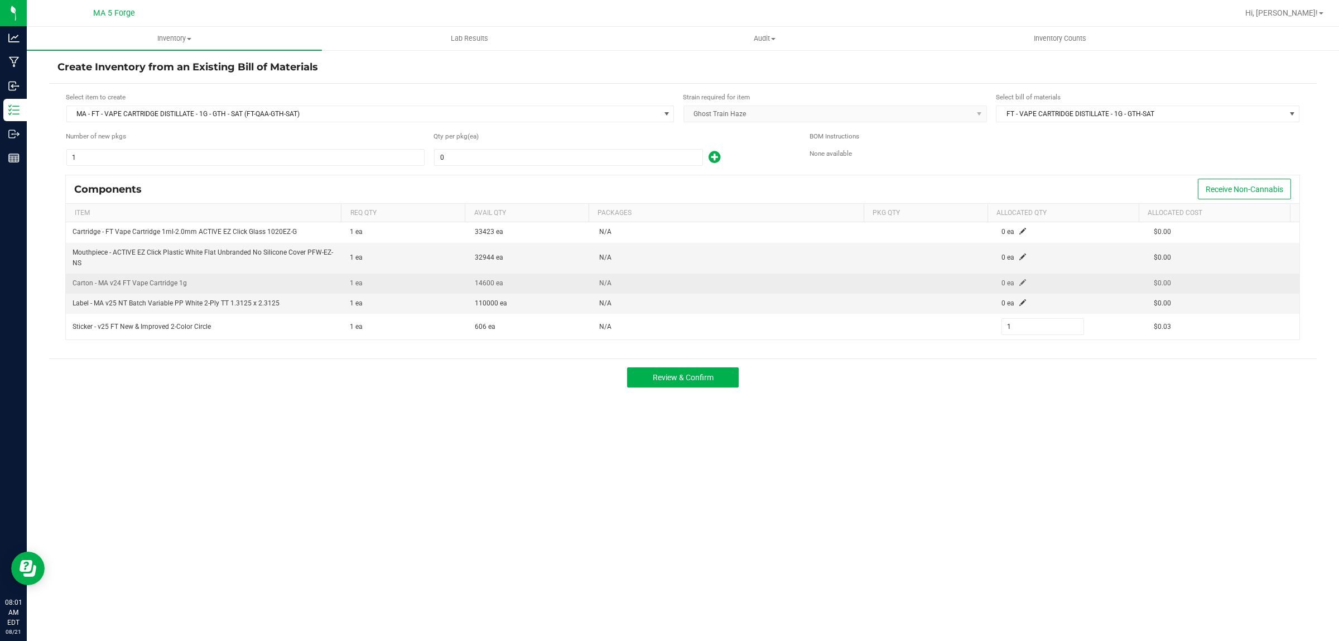
click at [1020, 283] on span at bounding box center [1023, 282] width 7 height 7
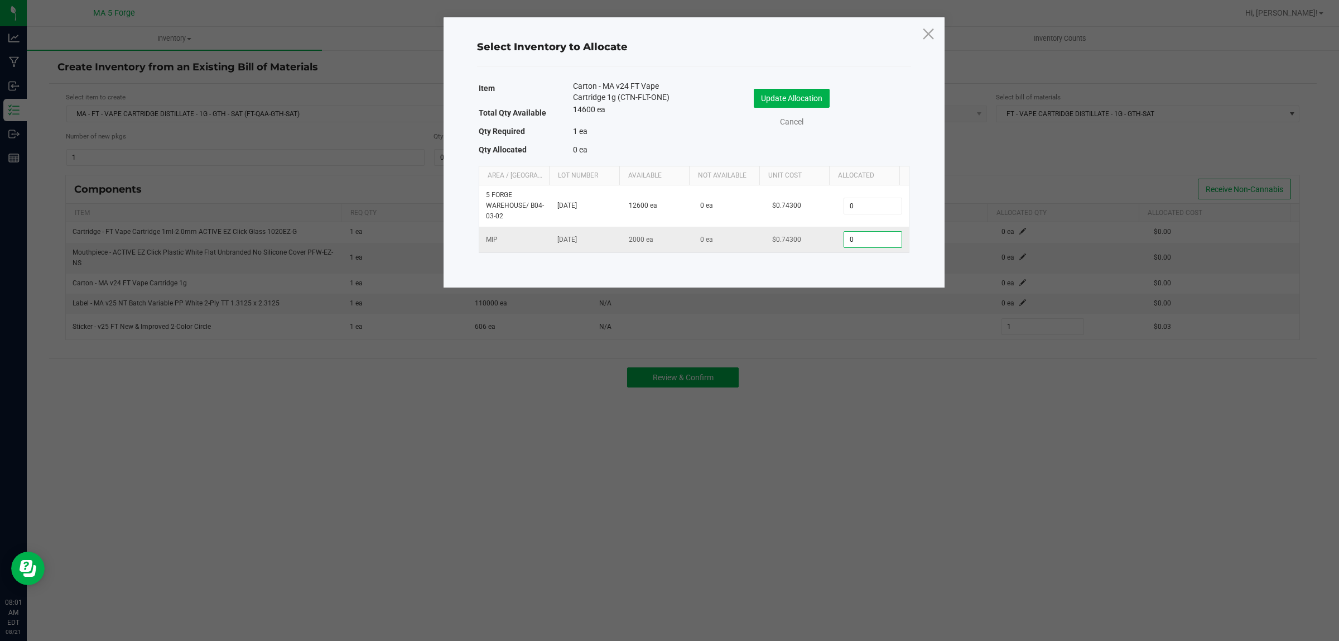
click at [863, 246] on input "0" at bounding box center [872, 240] width 57 height 16
type input "1,075"
click at [812, 98] on button "Update Allocation" at bounding box center [792, 98] width 76 height 19
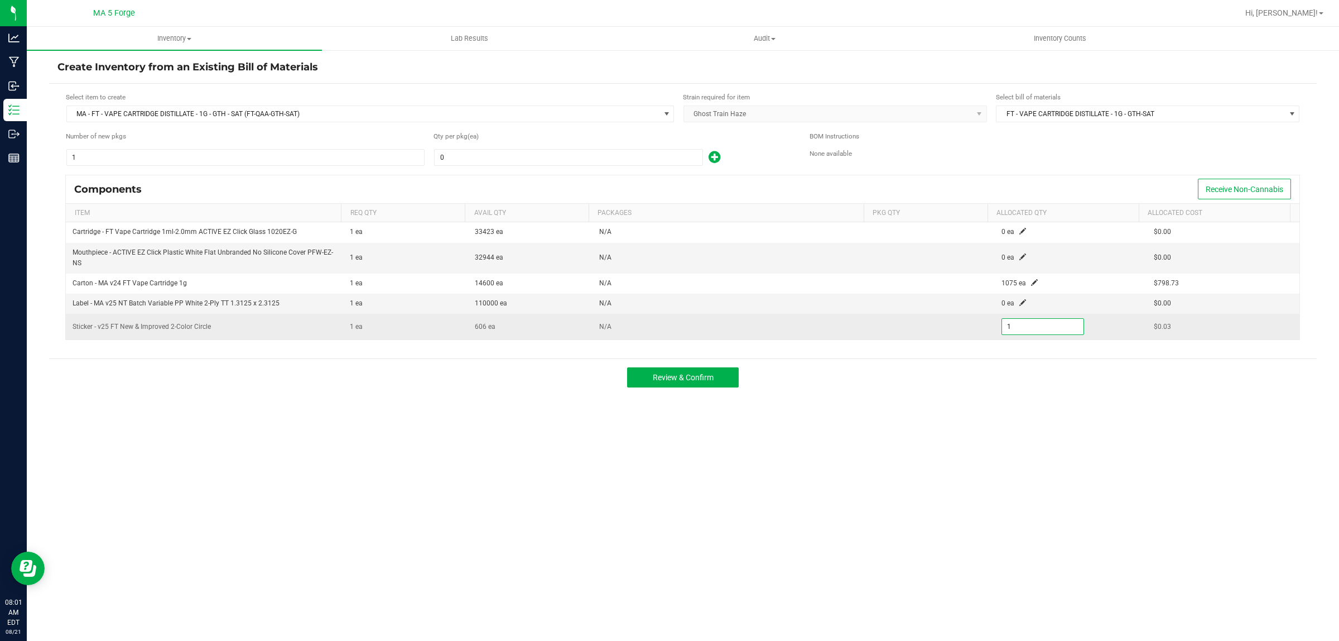
click at [1021, 331] on input "1" at bounding box center [1043, 327] width 82 height 16
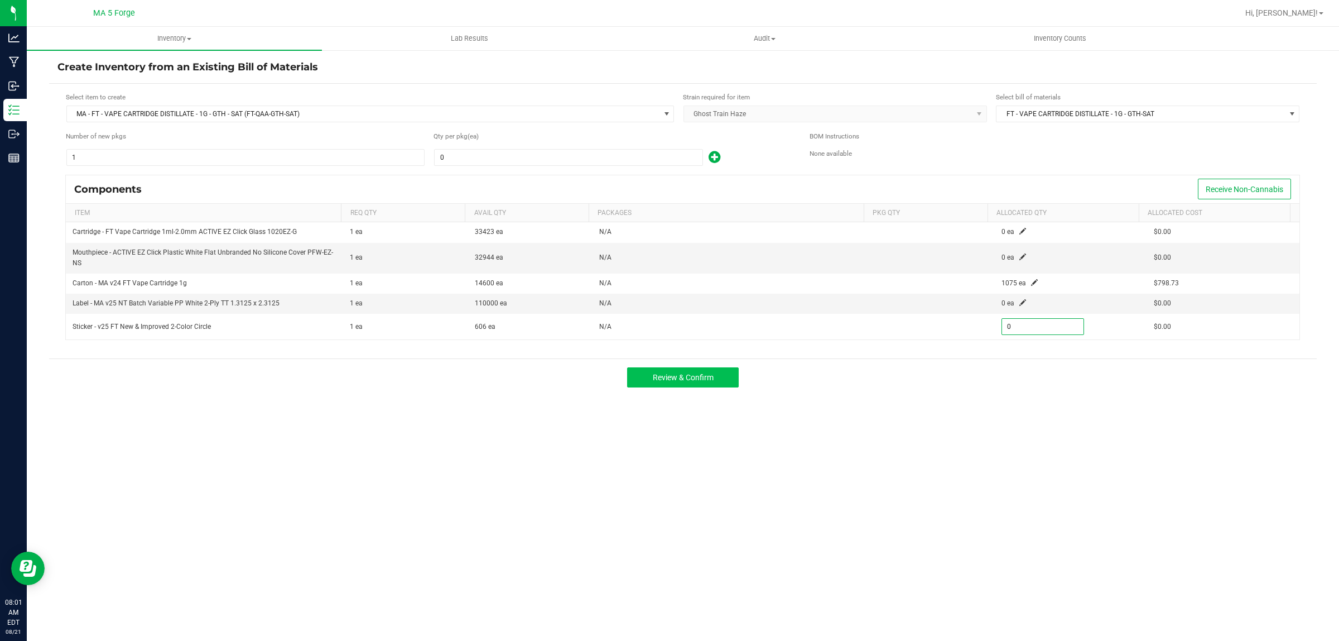
type input "0"
click at [695, 381] on span "Review & Confirm" at bounding box center [683, 377] width 61 height 9
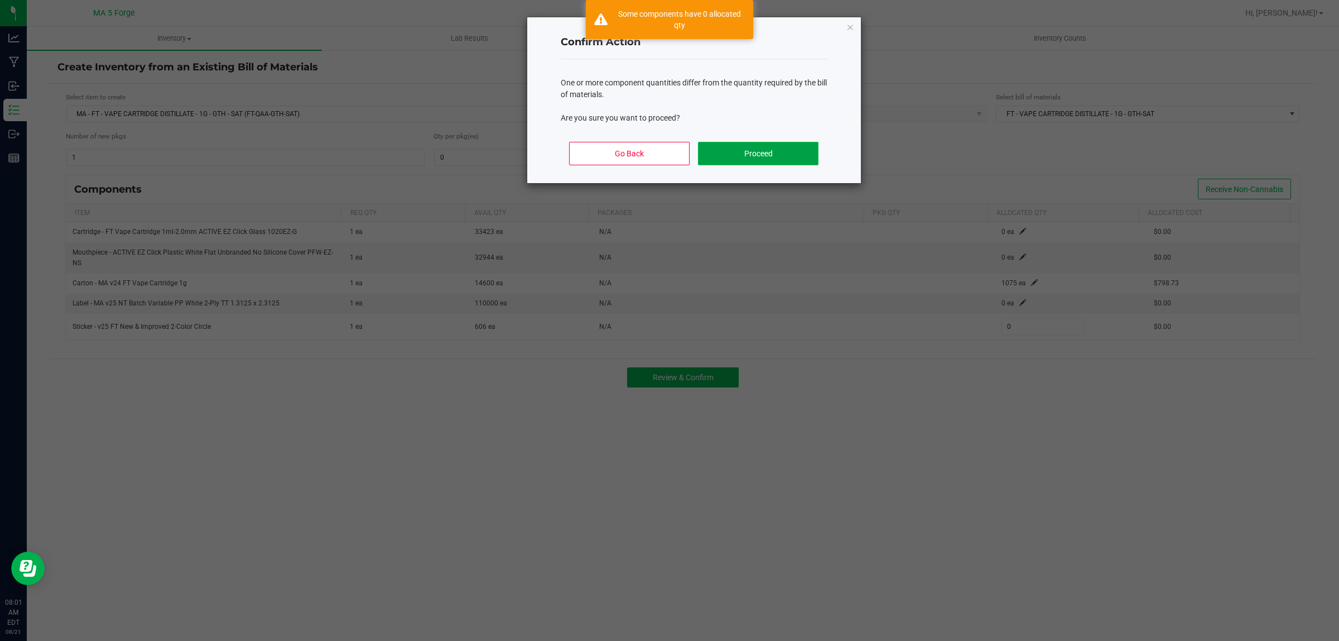
click at [762, 150] on button "Proceed" at bounding box center [758, 153] width 120 height 23
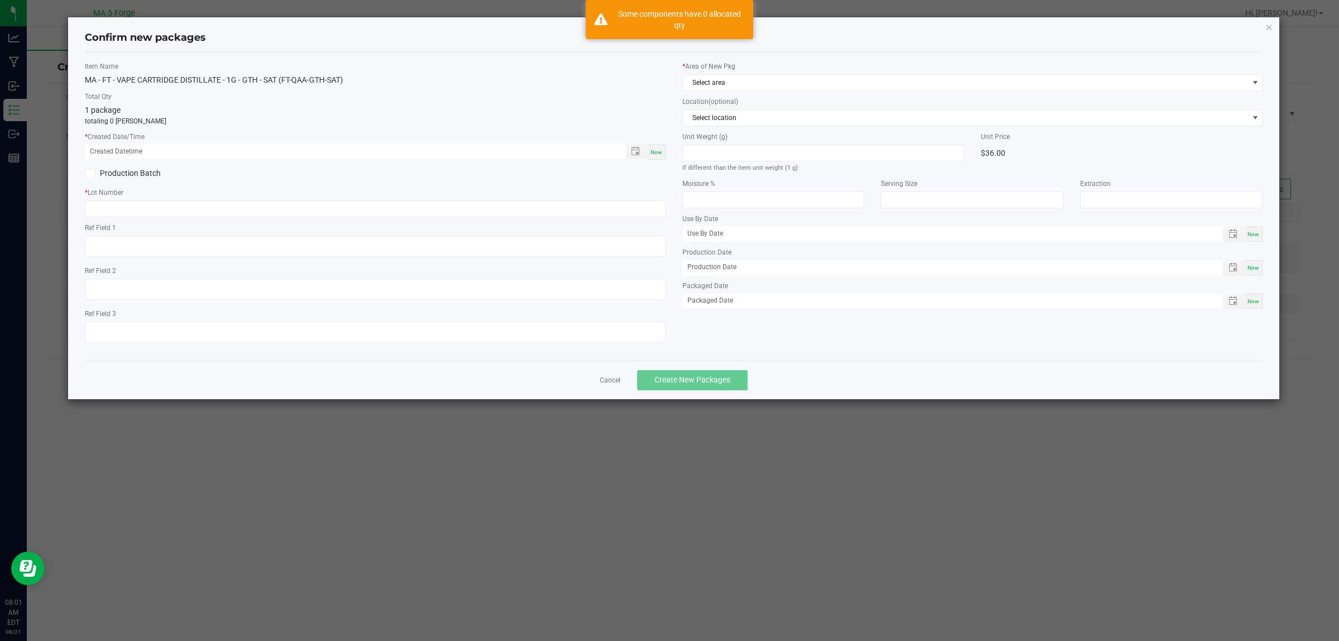
click at [655, 151] on span "Now" at bounding box center [657, 152] width 12 height 6
type input "08/21/2025 08:01 AM"
click at [84, 108] on div "Item Name MA - FT - VAPE CARTRIDGE DISTILLATE - 1G - GTH - SAT (FT-QAA-GTH-SAT)…" at bounding box center [375, 206] width 598 height 290
click at [614, 381] on link "Cancel" at bounding box center [610, 380] width 21 height 9
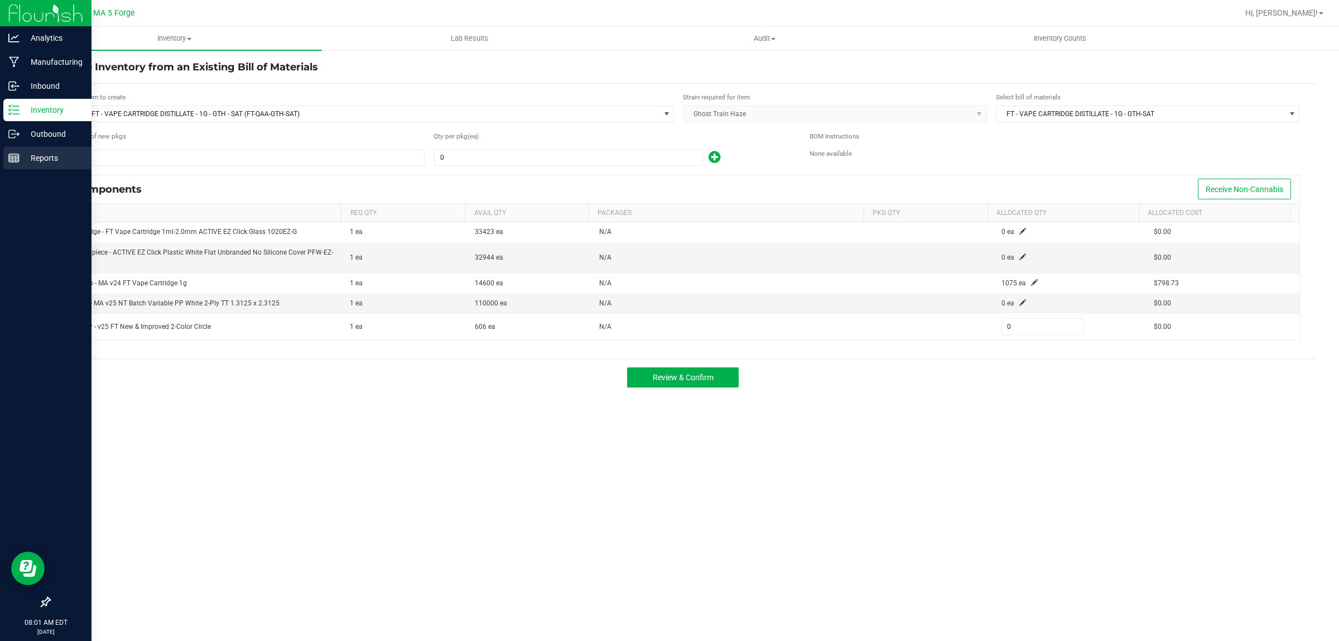
click at [54, 155] on p "Reports" at bounding box center [53, 157] width 67 height 13
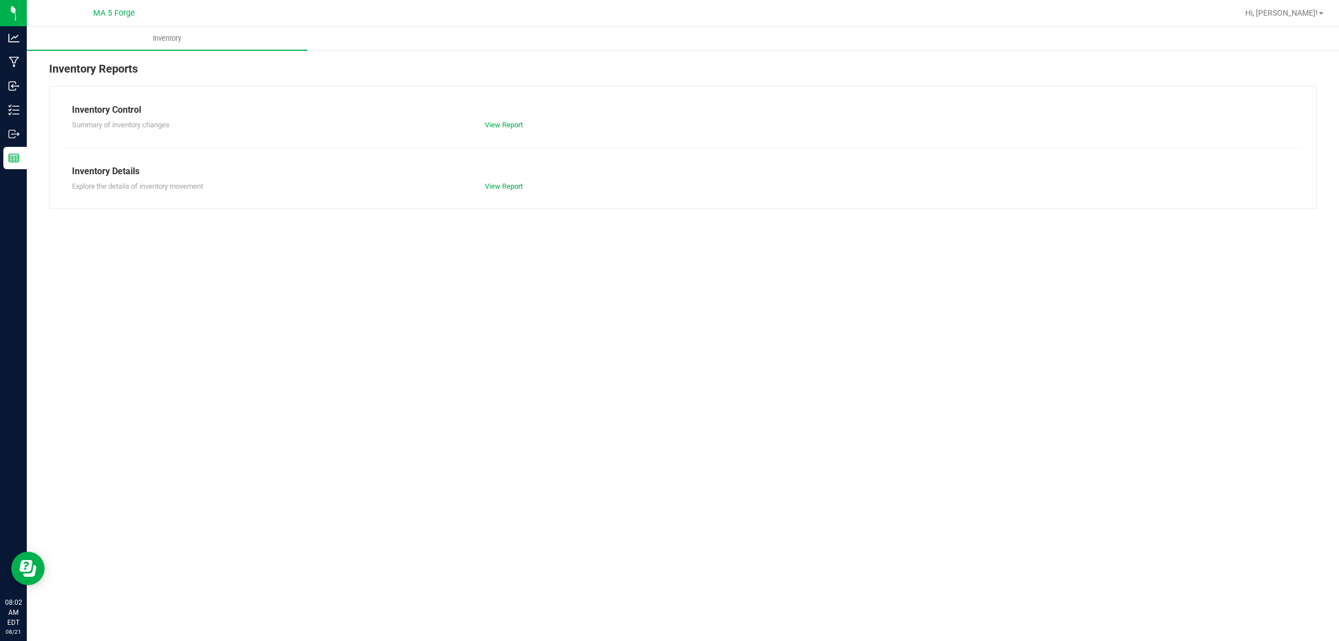
click at [116, 108] on div "Inventory Control" at bounding box center [683, 109] width 1222 height 13
click at [517, 127] on link "View Report" at bounding box center [504, 125] width 38 height 8
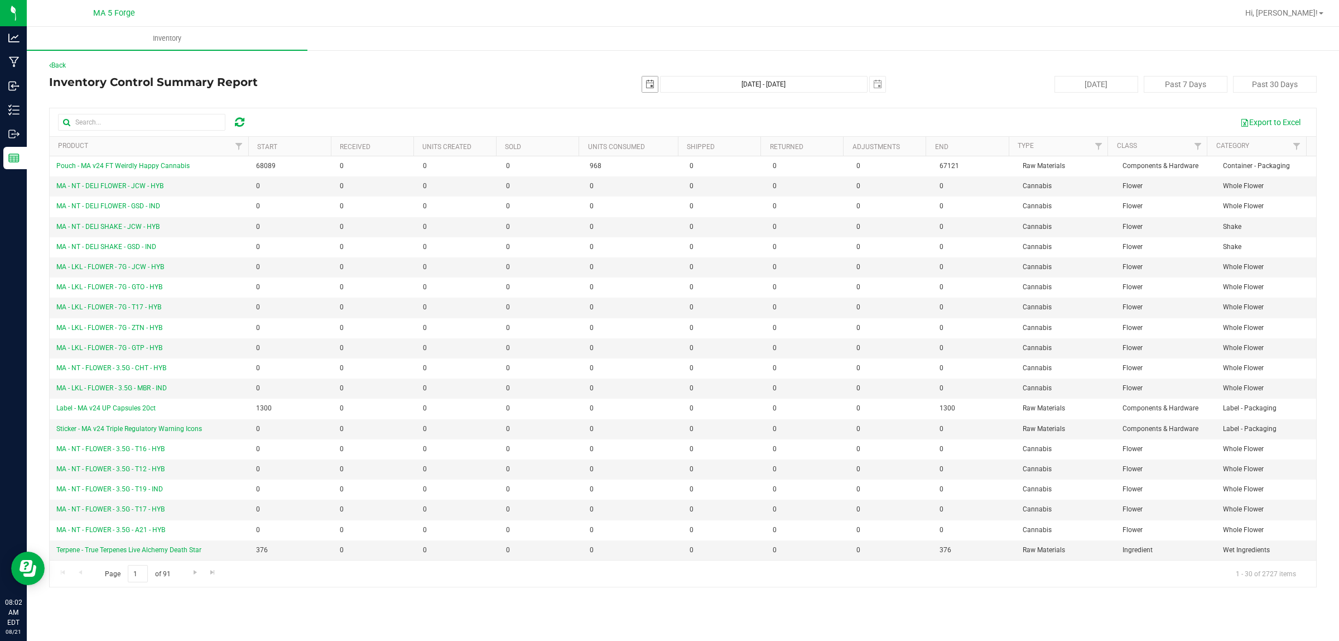
click at [648, 85] on span "select" at bounding box center [650, 84] width 9 height 9
click at [651, 103] on link "August 2025" at bounding box center [701, 106] width 120 height 17
click at [720, 173] on link "Jul" at bounding box center [715, 168] width 28 height 28
click at [716, 210] on link "31" at bounding box center [717, 214] width 16 height 17
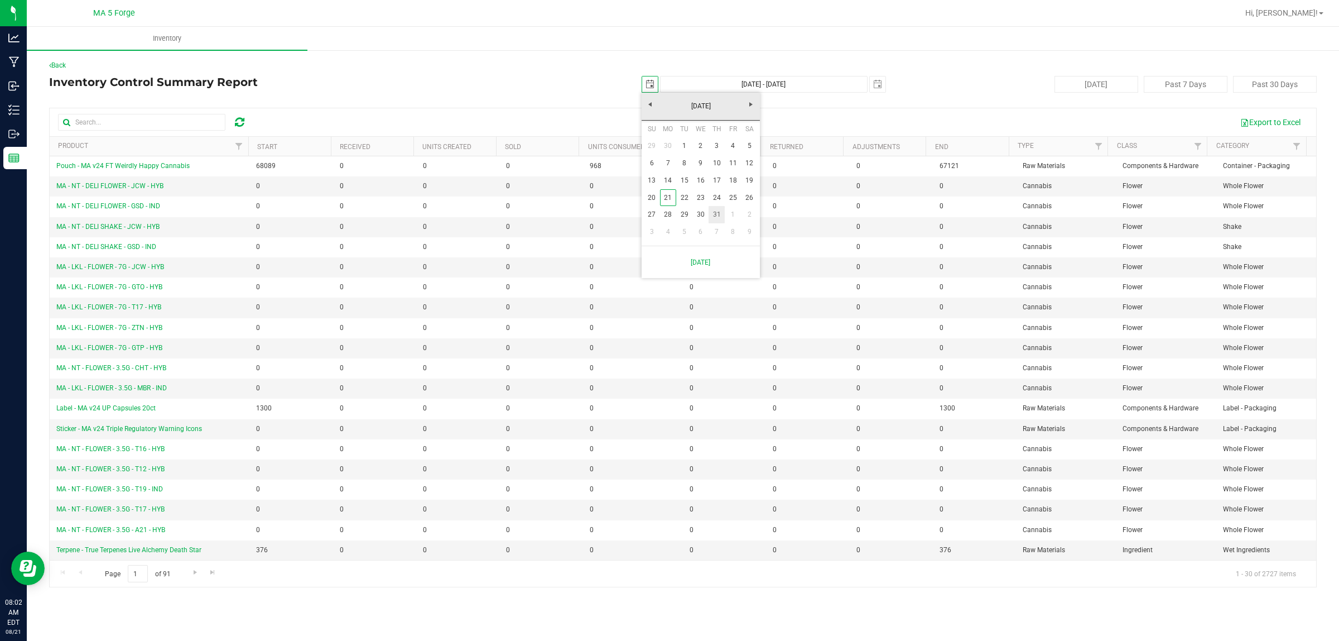
type input "2025-07-31"
type input "Jul 31, 2025 - Aug 21, 2025"
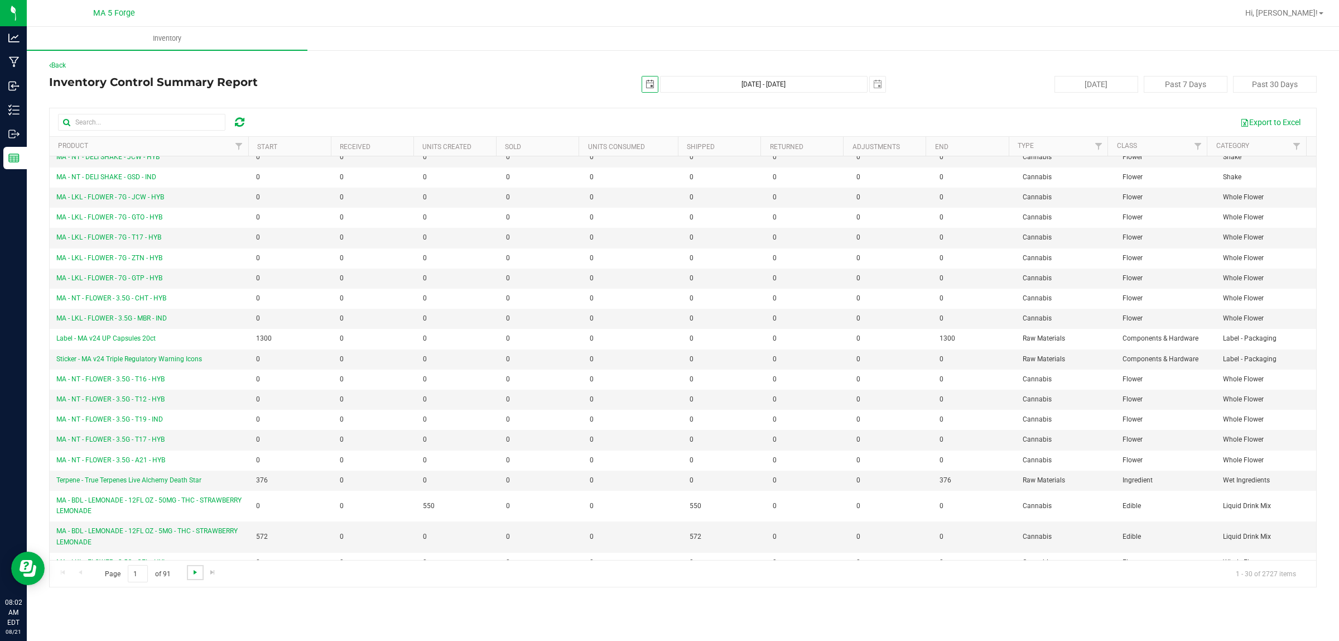
click at [197, 574] on span "Go to the next page" at bounding box center [195, 572] width 9 height 9
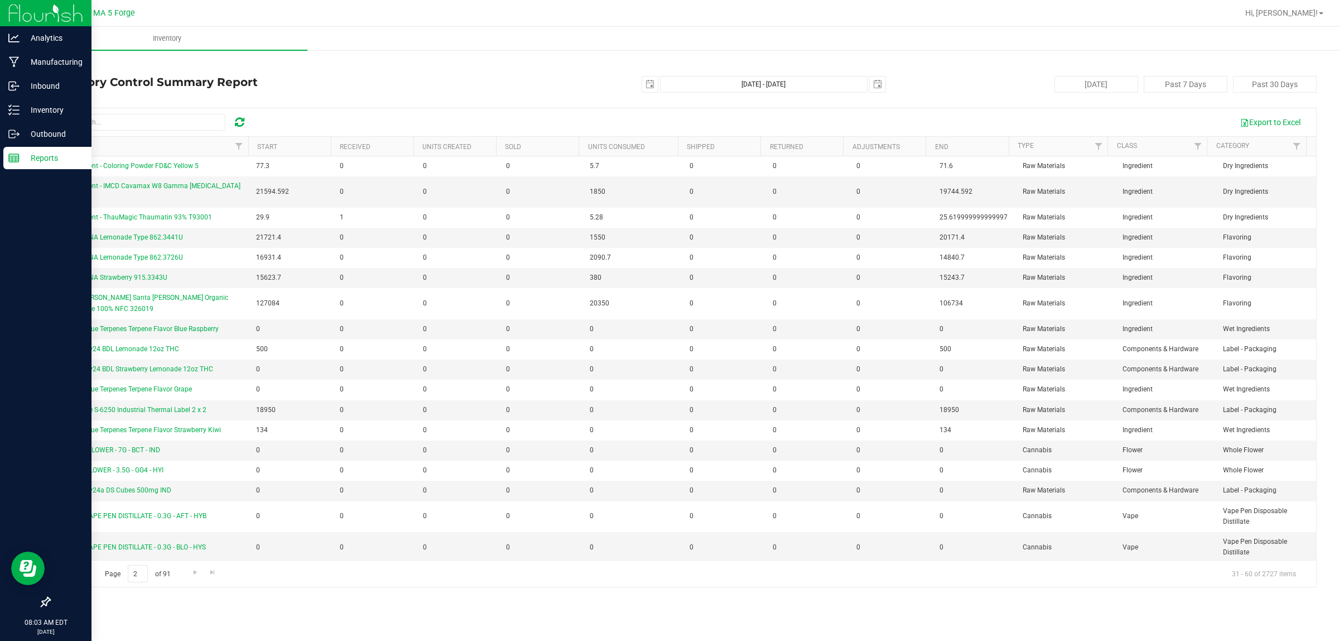
click at [49, 152] on p "Reports" at bounding box center [53, 157] width 67 height 13
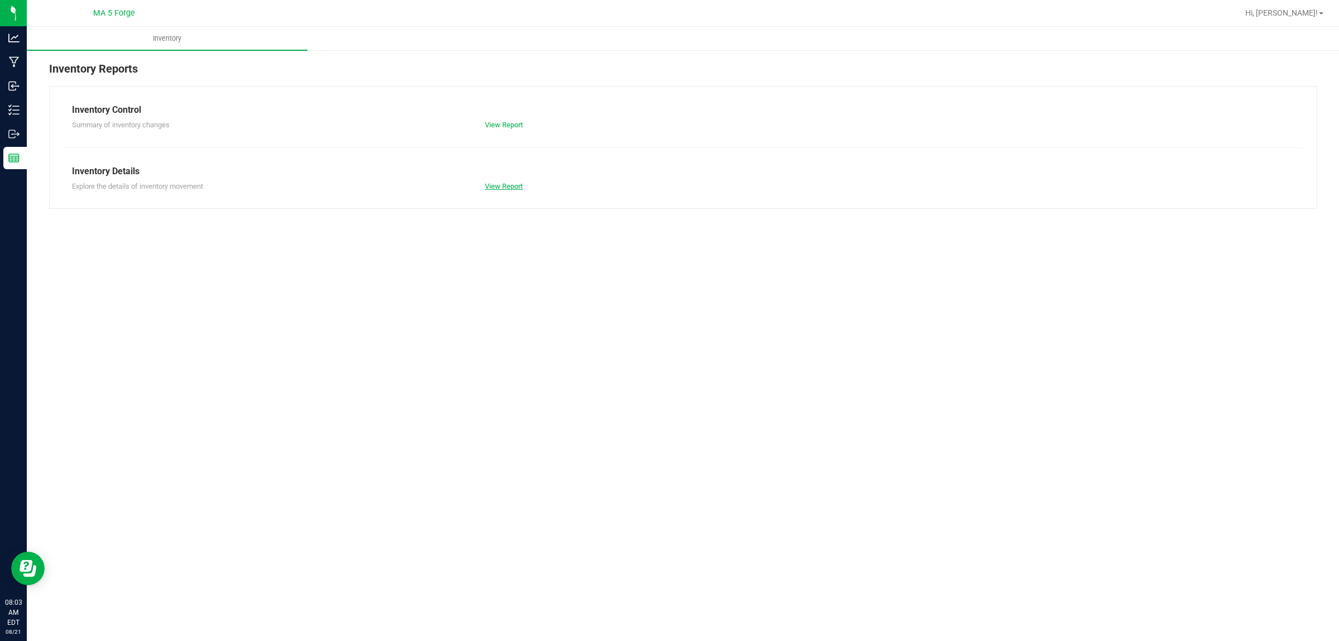
click at [503, 185] on link "View Report" at bounding box center [504, 186] width 38 height 8
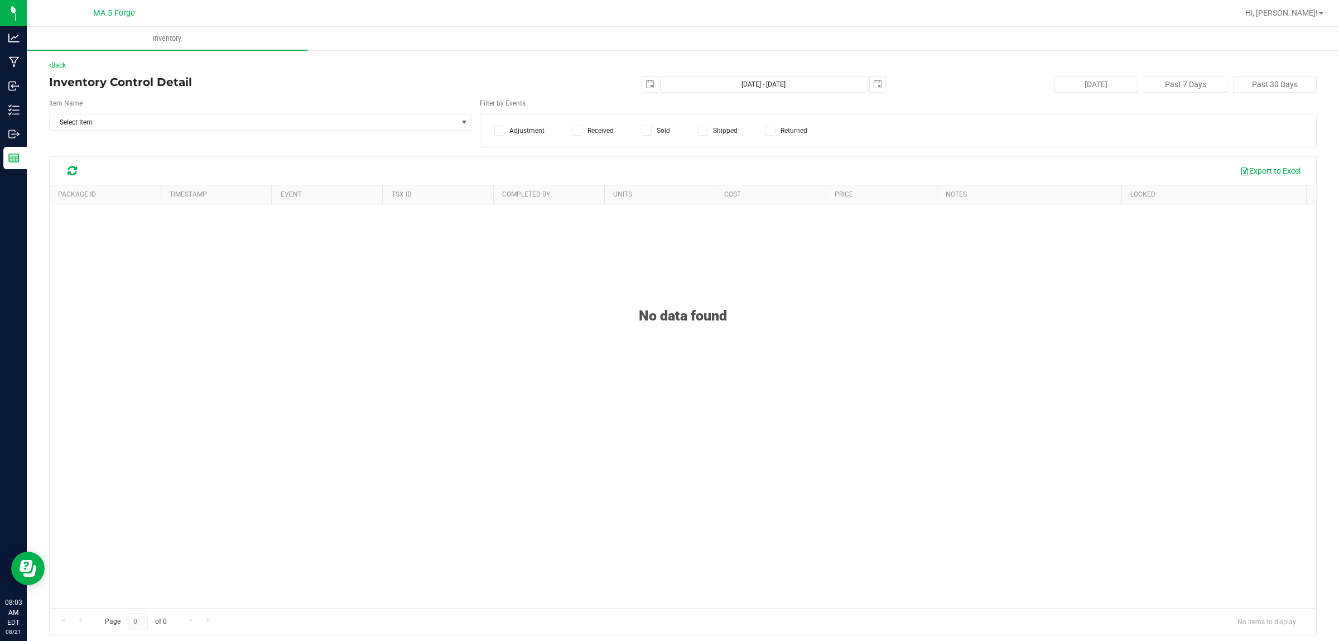
click at [700, 131] on icon at bounding box center [703, 131] width 7 height 0
click at [0, 0] on input "Shipped" at bounding box center [0, 0] width 0 height 0
click at [460, 124] on span "select" at bounding box center [464, 122] width 9 height 9
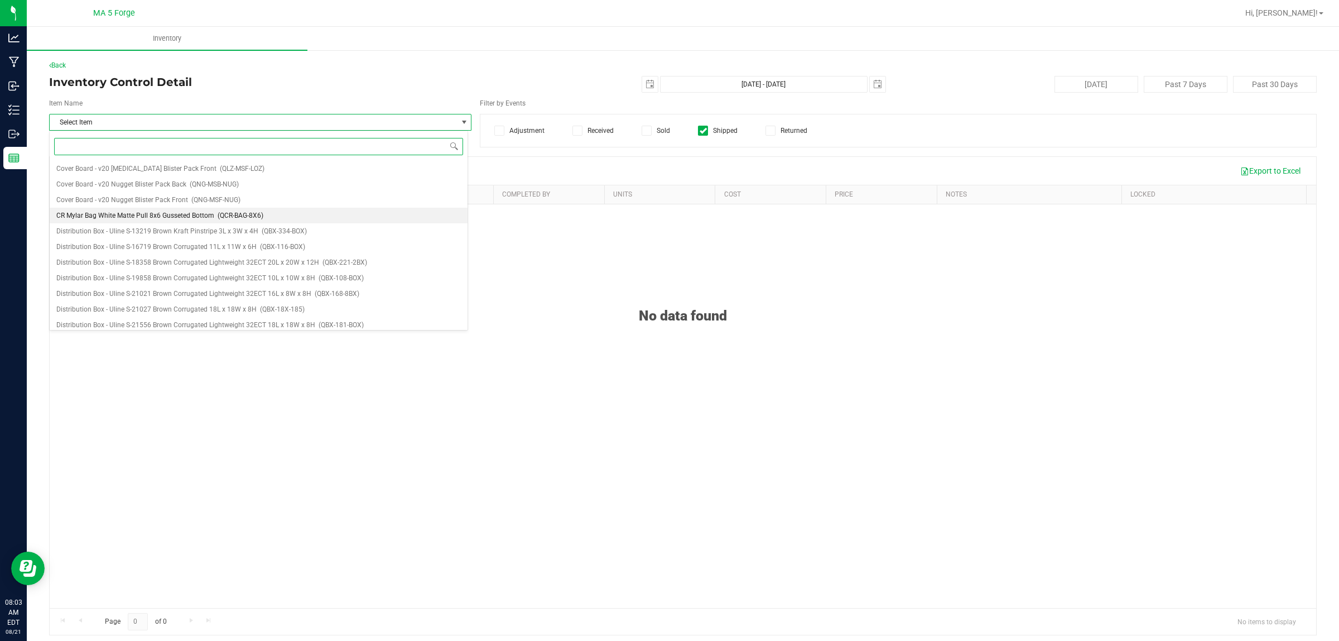
scroll to position [2372, 0]
click at [607, 241] on div "No data found" at bounding box center [683, 443] width 1267 height 479
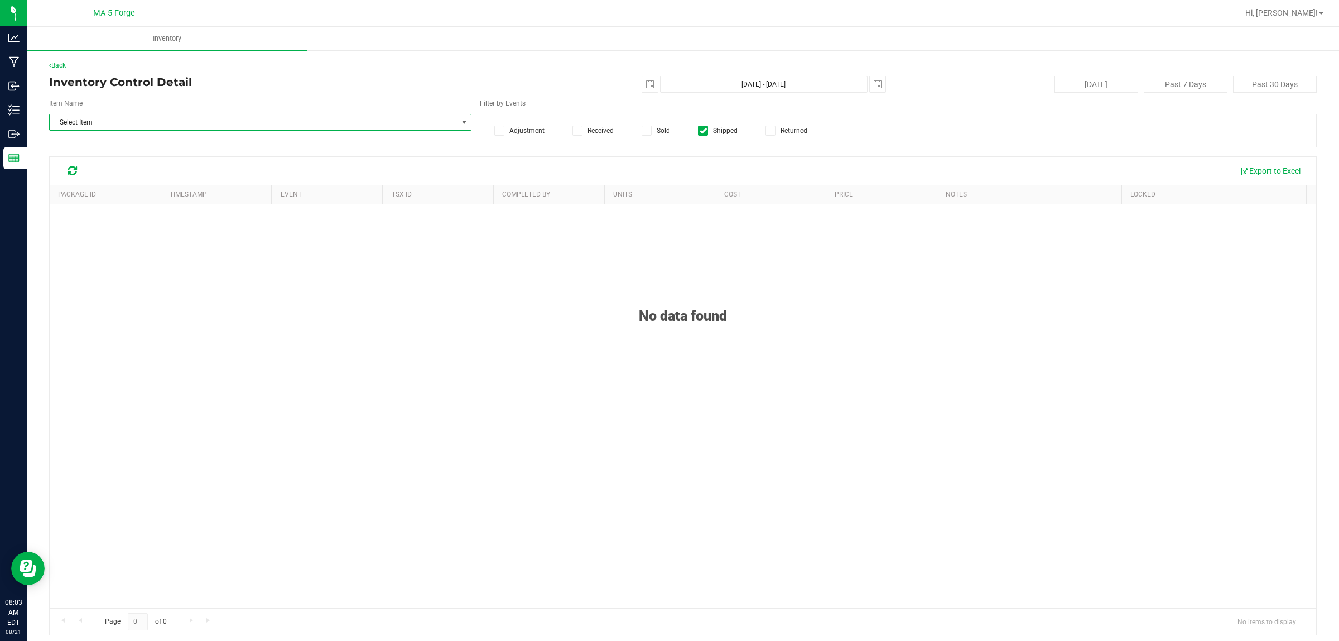
click at [164, 124] on span "Select Item" at bounding box center [253, 122] width 407 height 16
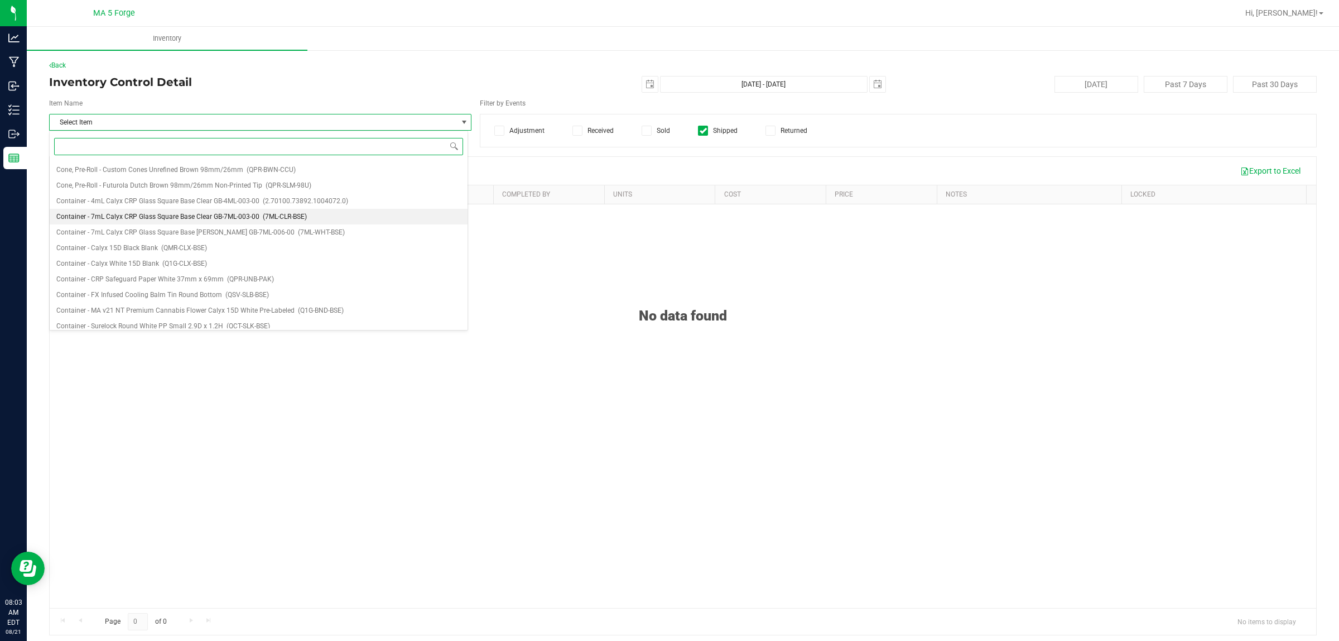
scroll to position [2023, 0]
click at [218, 222] on span "Cone, Pre-Roll - Custom Cones Refined White 109mm/26mm" at bounding box center [147, 224] width 182 height 8
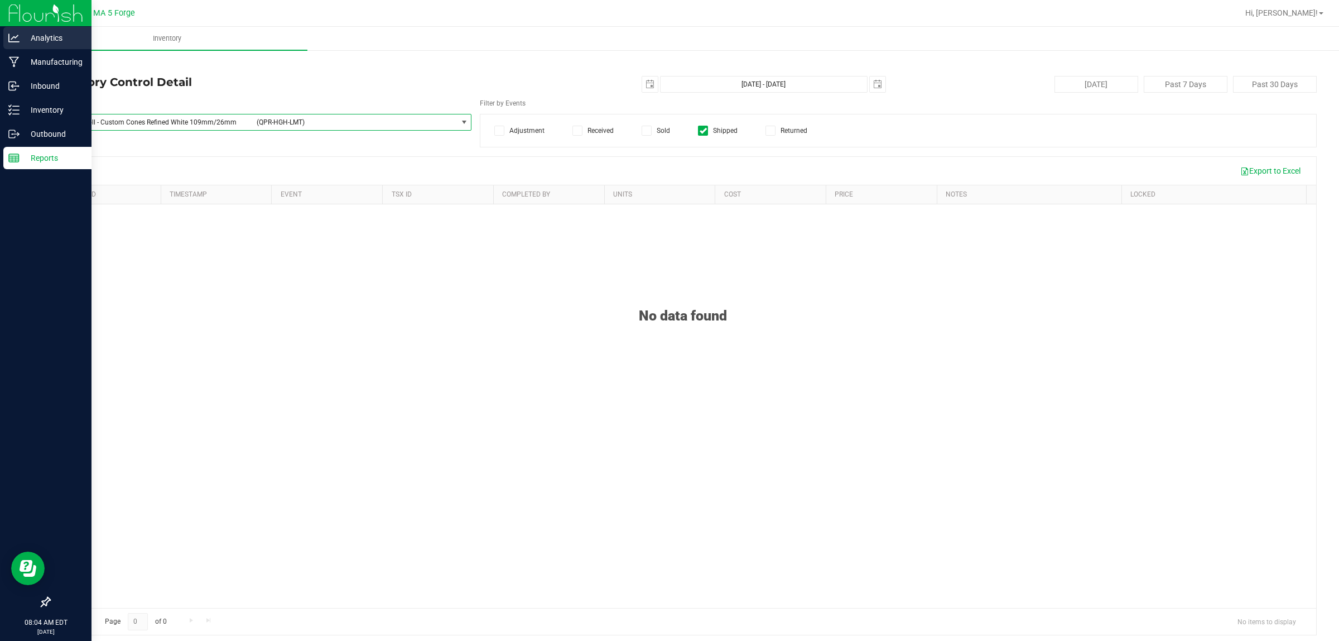
click at [57, 27] on div "Analytics" at bounding box center [47, 38] width 88 height 22
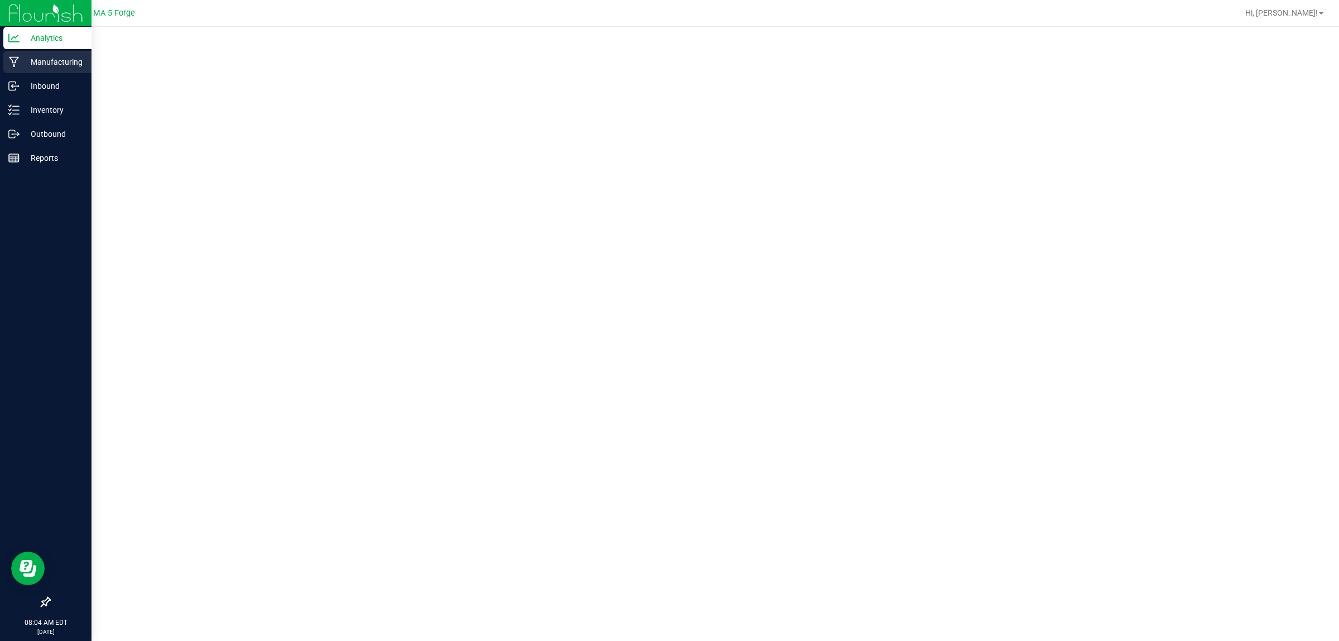
click at [65, 64] on p "Manufacturing" at bounding box center [53, 61] width 67 height 13
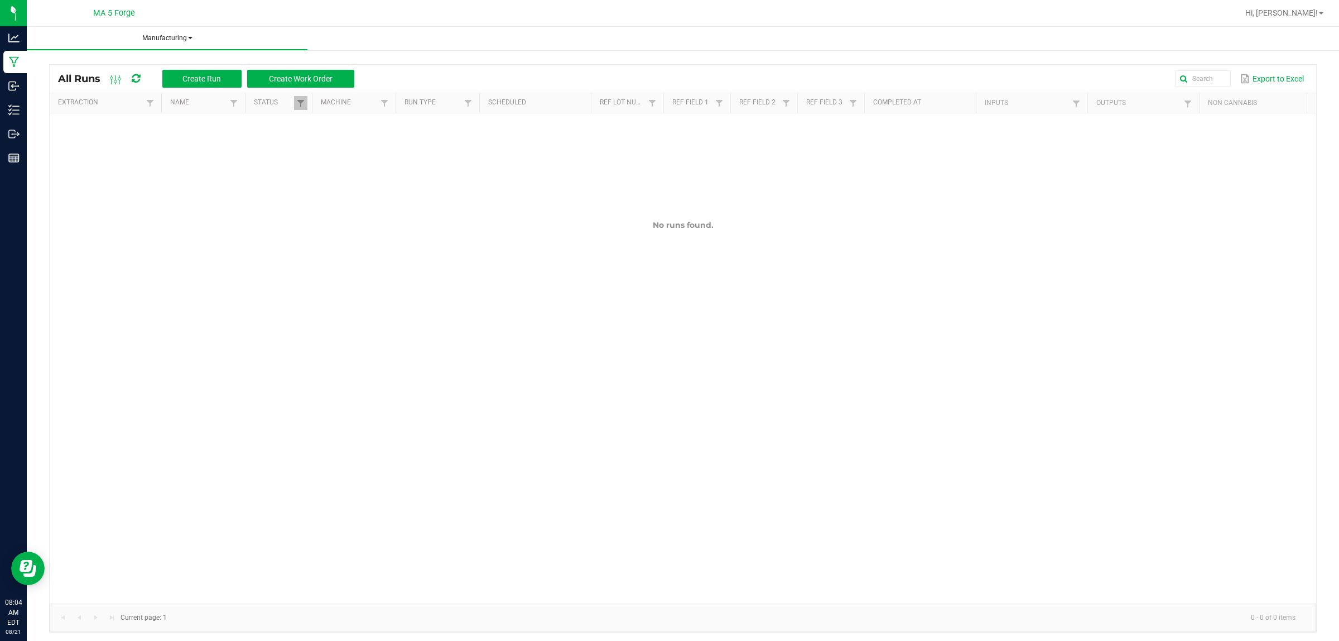
click at [181, 35] on span "Manufacturing" at bounding box center [167, 37] width 281 height 9
click at [95, 54] on li "All runs" at bounding box center [167, 59] width 281 height 13
